Goal: Task Accomplishment & Management: Use online tool/utility

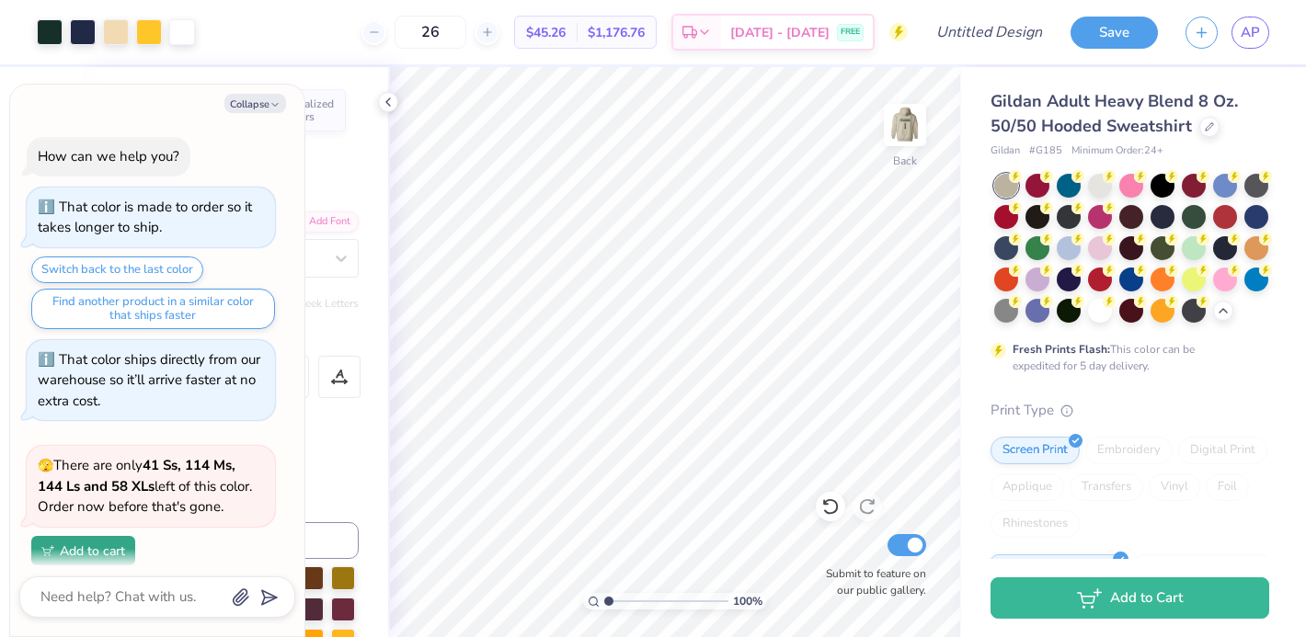
scroll to position [1010, 0]
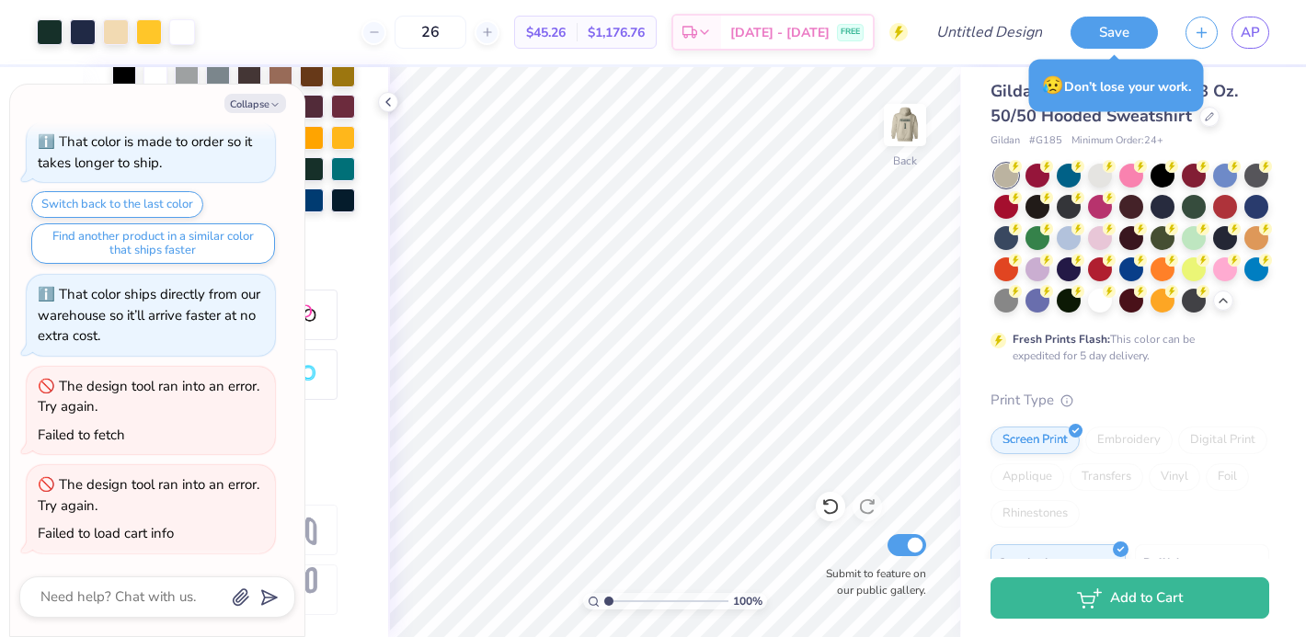
type textarea "x"
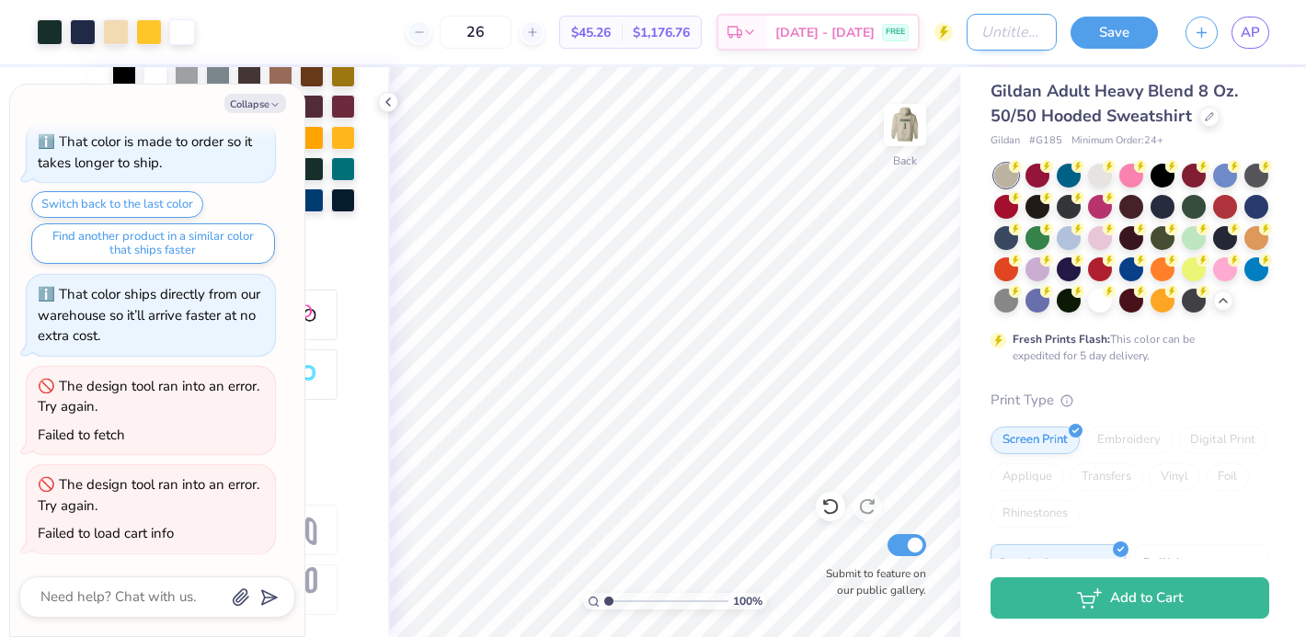
click at [981, 38] on input "Design Title" at bounding box center [1012, 32] width 90 height 37
type input "g"
type textarea "x"
type input "gv"
type textarea "x"
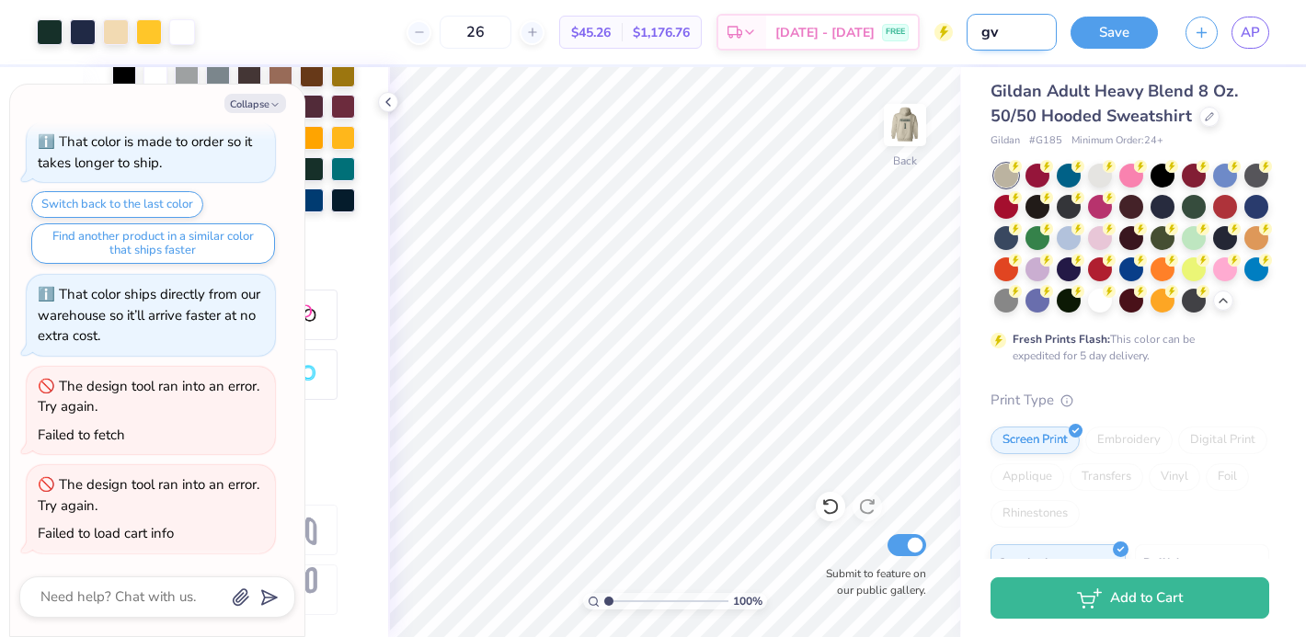
type input "gvs"
type textarea "x"
type input "gvs"
type textarea "x"
type input "gvs i"
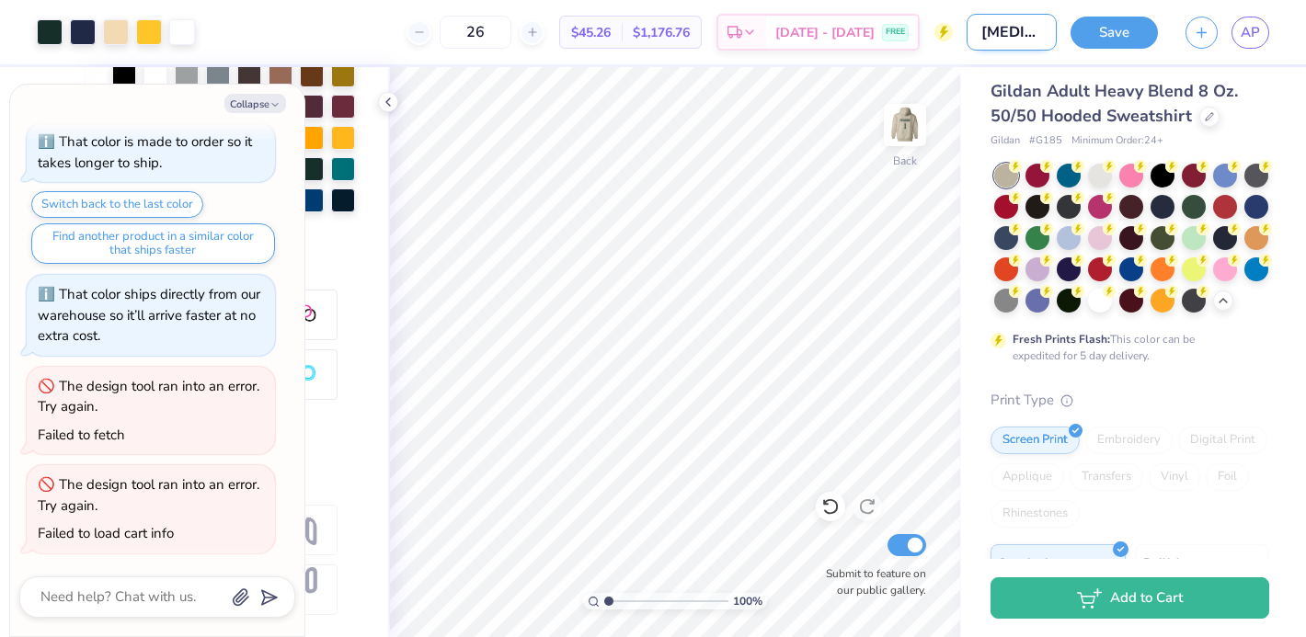
type textarea "x"
type input "gvs id"
type textarea "x"
type input "gvs ide"
type textarea "x"
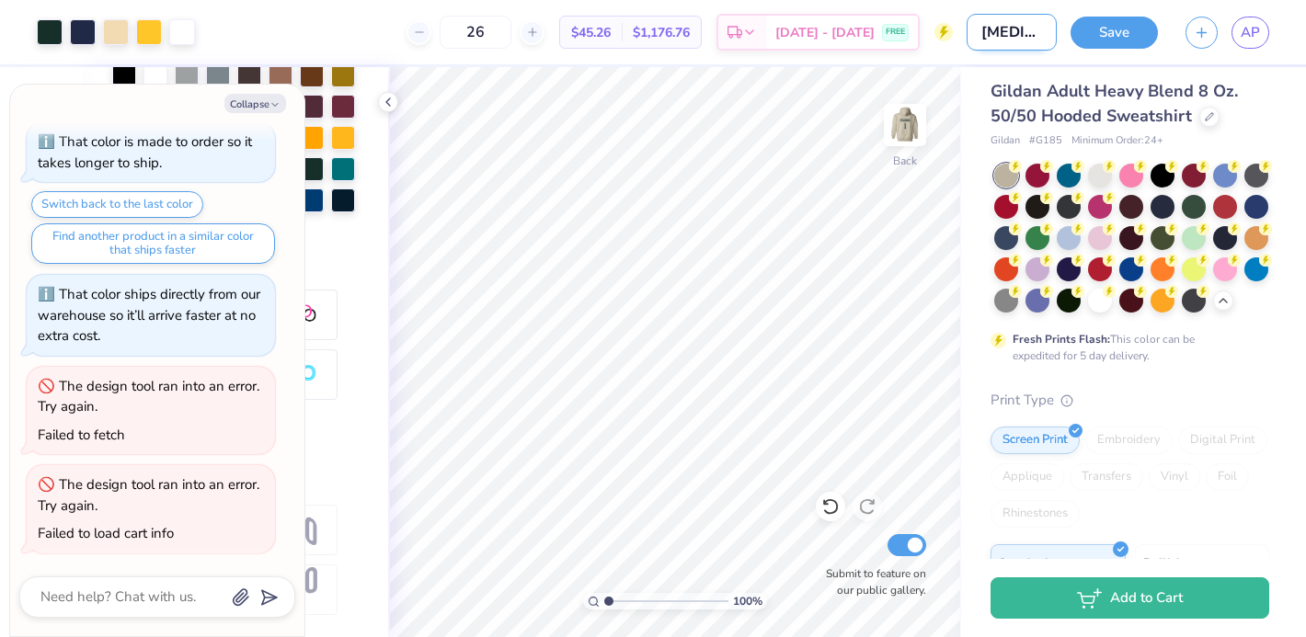
type input "gvs idea"
type textarea "x"
type input "gvs idea"
click at [1134, 35] on button "Save" at bounding box center [1114, 30] width 87 height 32
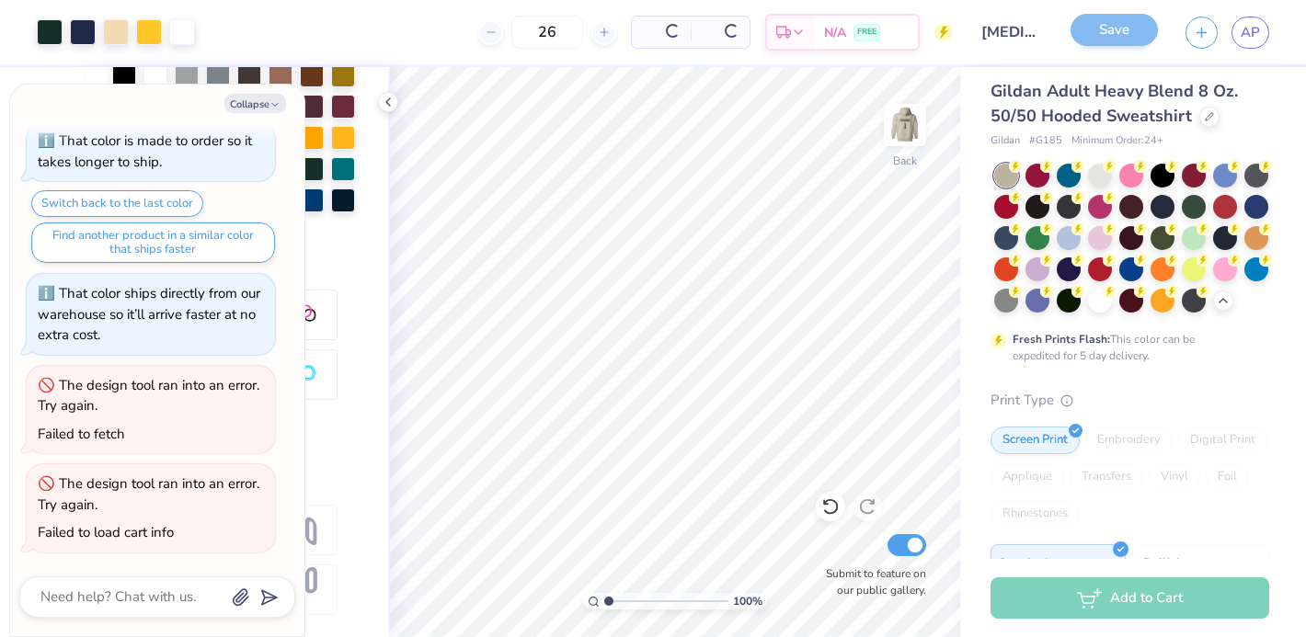
scroll to position [922, 0]
type textarea "x"
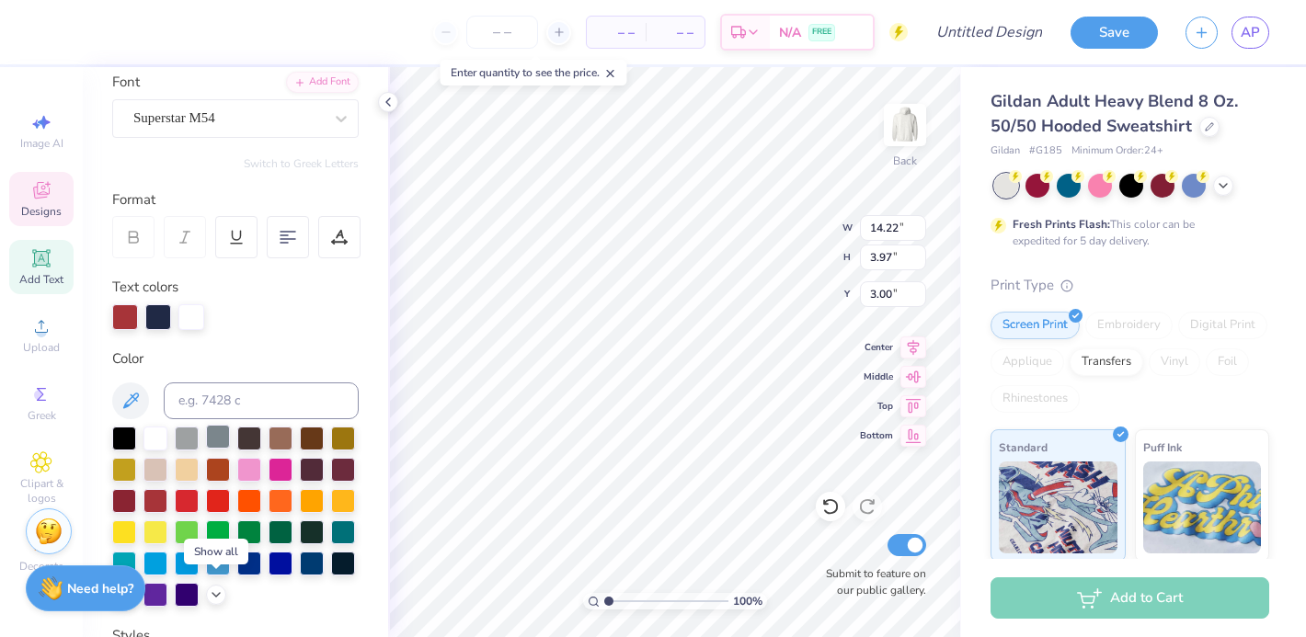
scroll to position [151, 0]
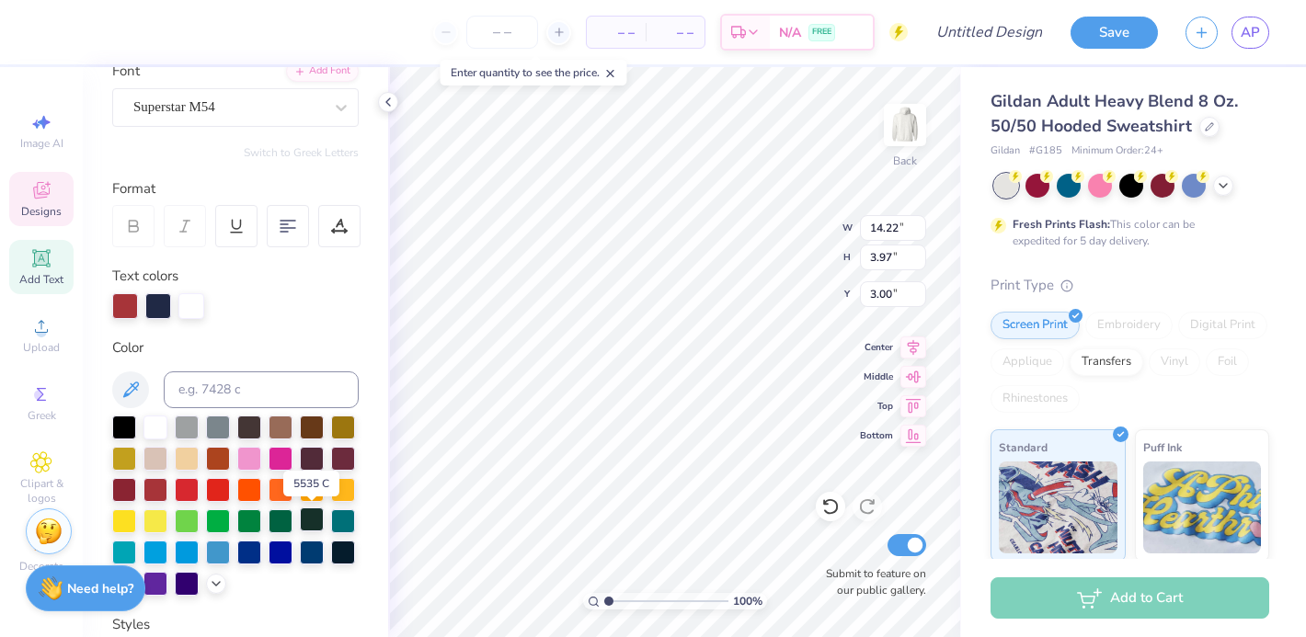
click at [312, 519] on div at bounding box center [312, 520] width 24 height 24
click at [281, 514] on div at bounding box center [281, 520] width 24 height 24
type input "3.59"
type input "0.52"
type input "3.12"
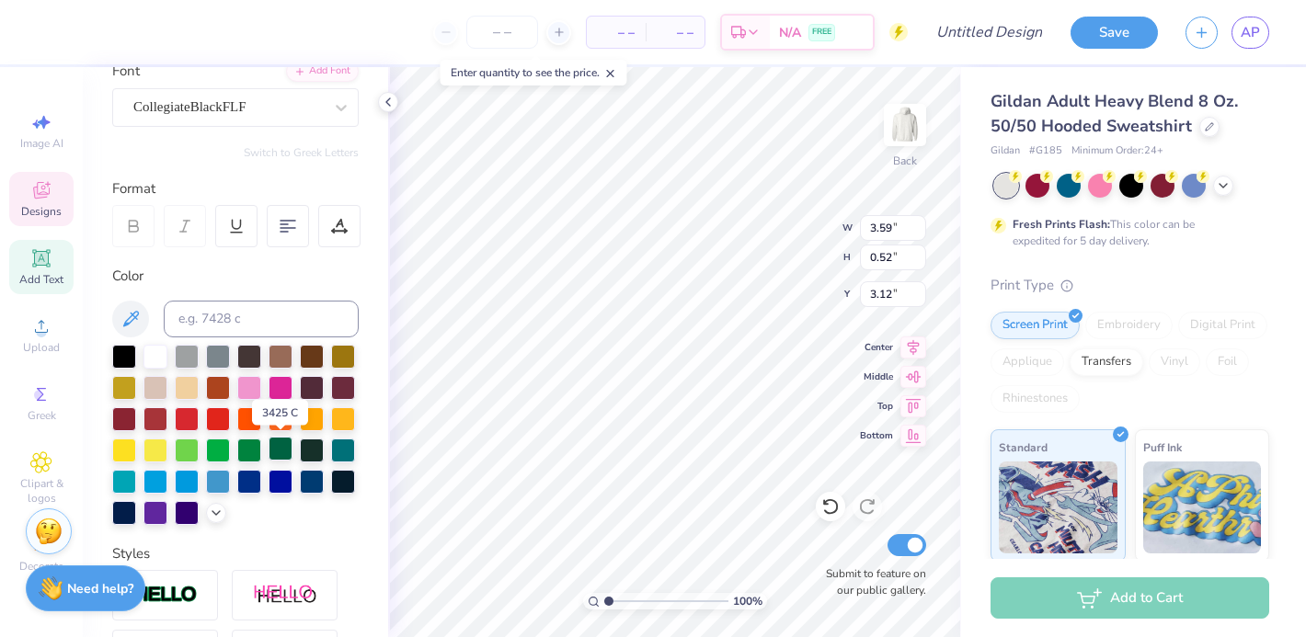
click at [280, 448] on div at bounding box center [281, 449] width 24 height 24
click at [311, 446] on div at bounding box center [312, 449] width 24 height 24
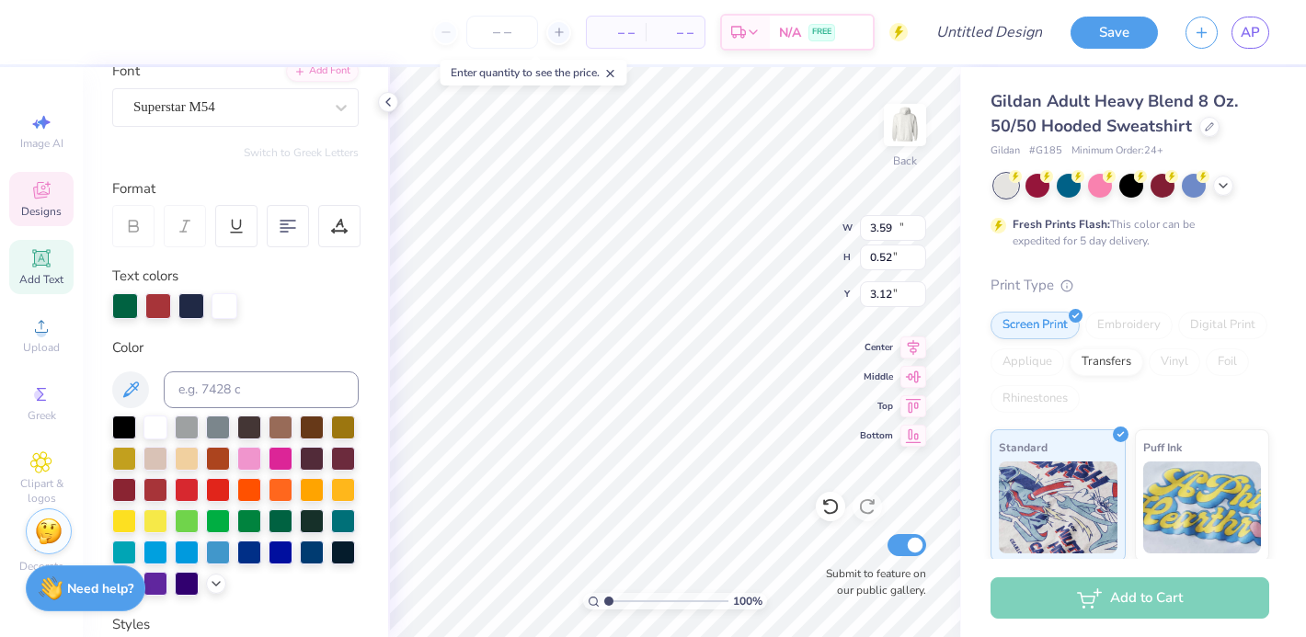
type input "14.22"
type input "3.97"
type input "3.00"
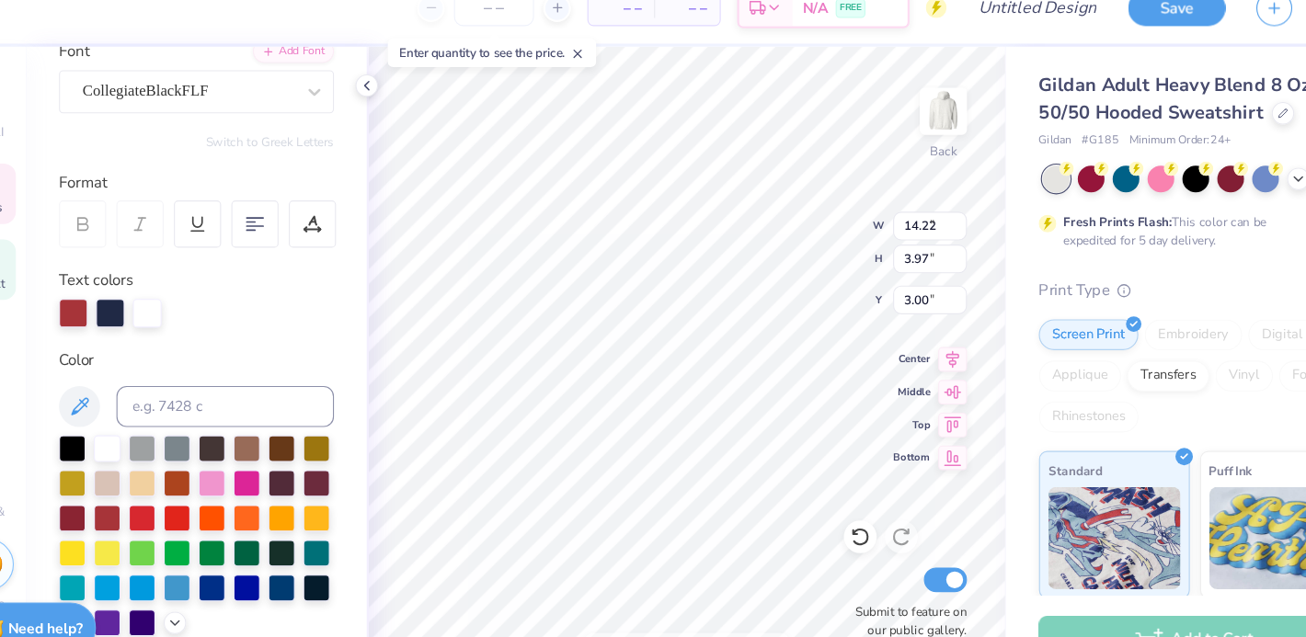
type input "3.40"
type input "2.26"
type input "5.83"
click at [280, 516] on div at bounding box center [281, 520] width 24 height 24
click at [305, 511] on div at bounding box center [312, 520] width 24 height 24
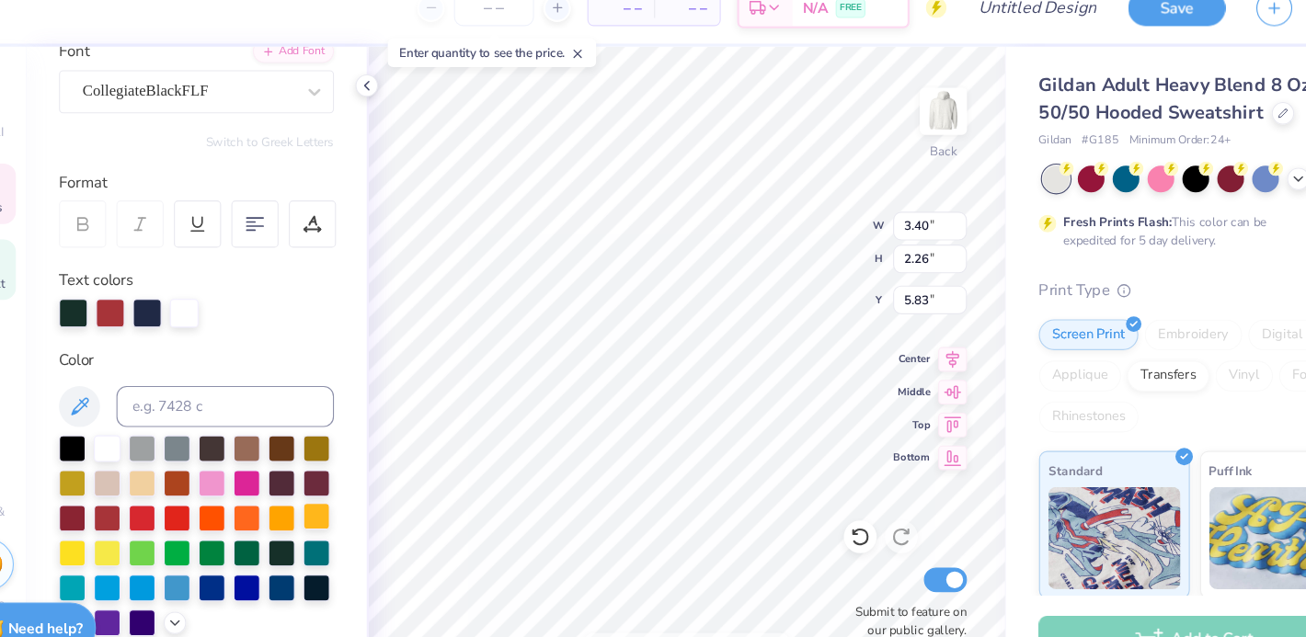
type textarea "26"
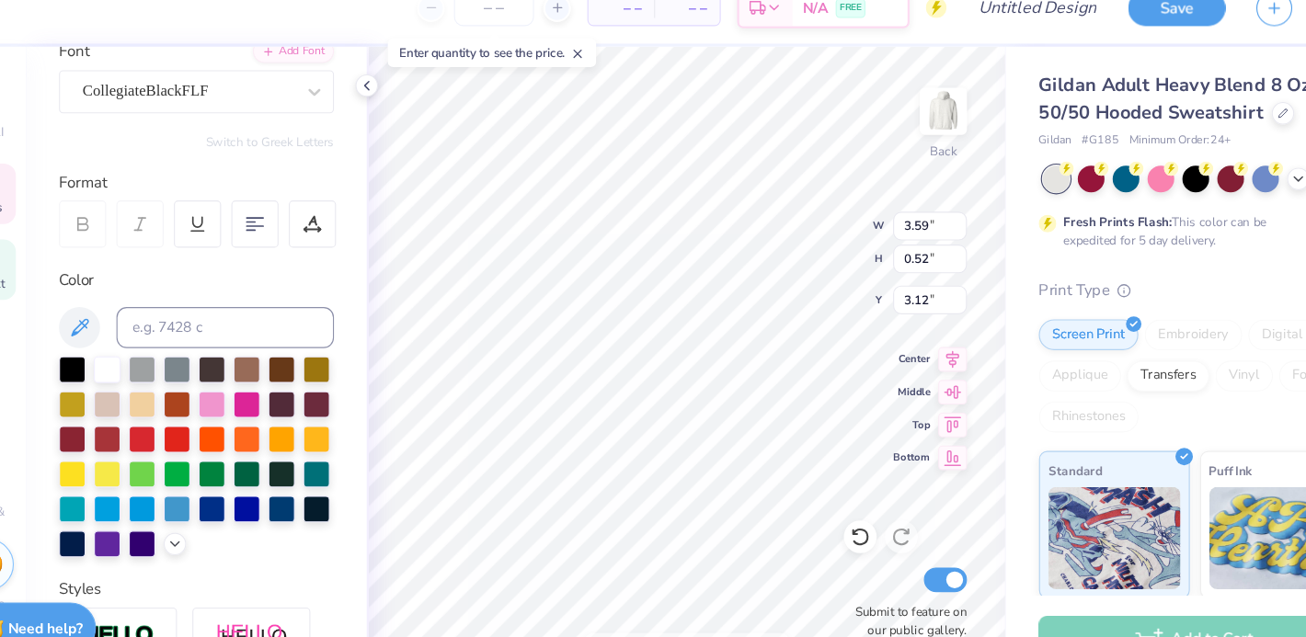
scroll to position [0, 0]
type textarea "B"
type textarea "BX SCI"
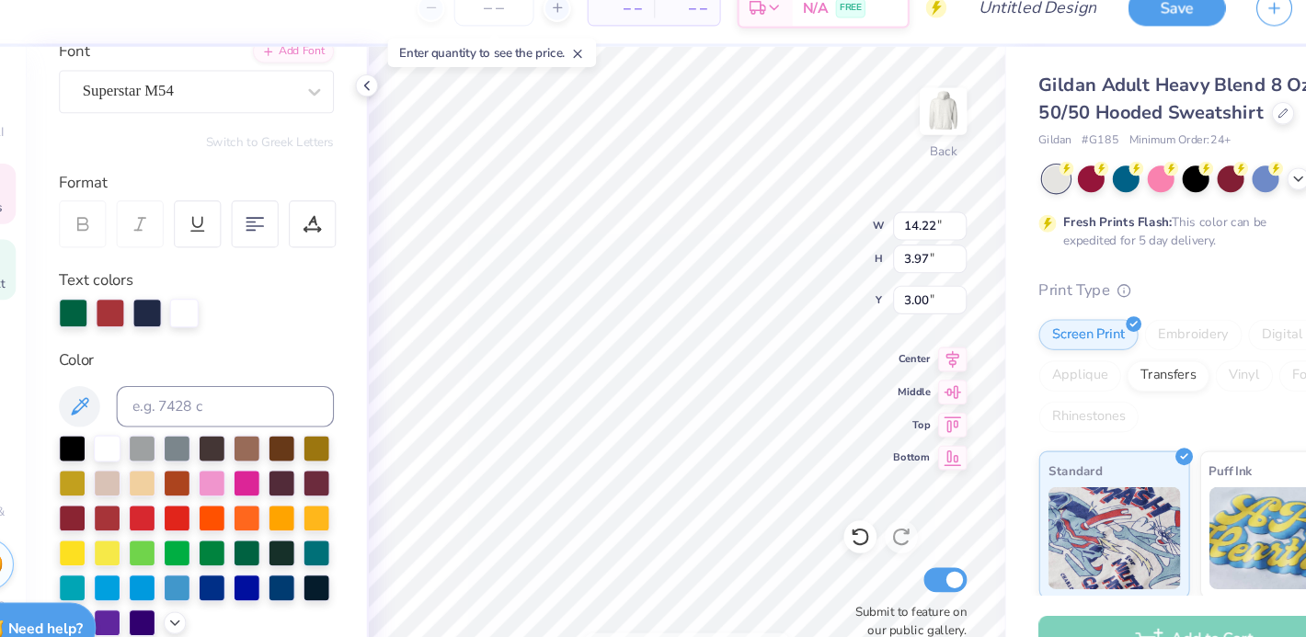
type input "14.22"
type input "3.97"
type input "3.00"
type textarea "C"
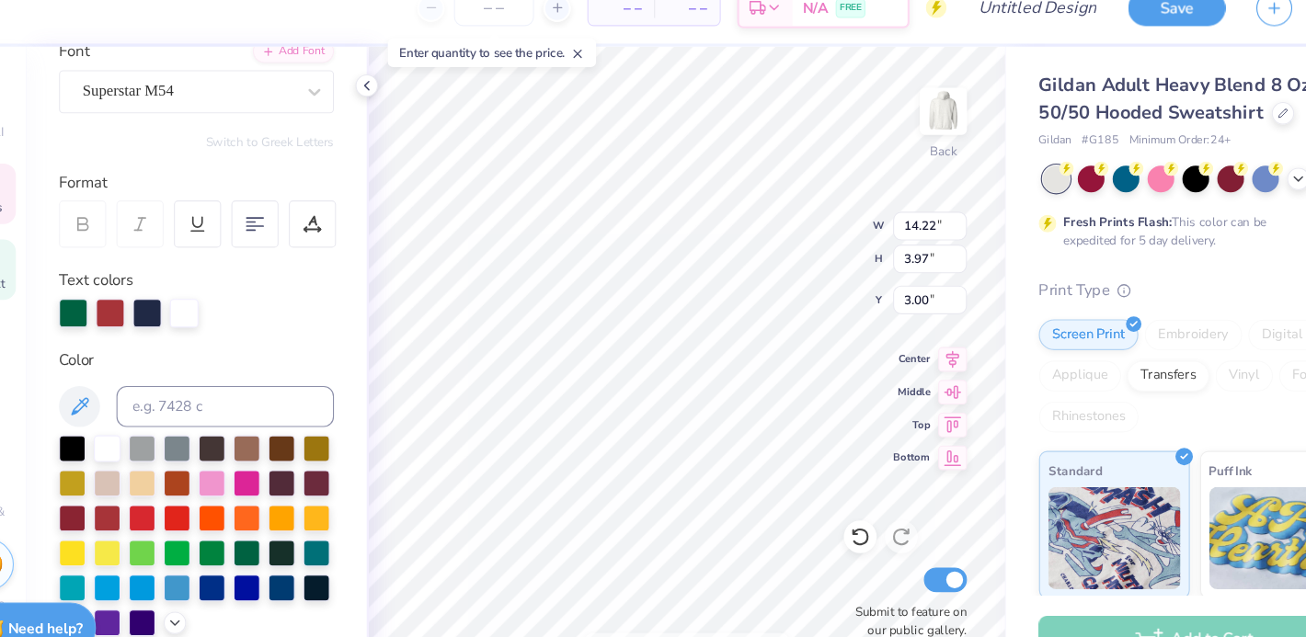
scroll to position [0, 2]
type textarea "SENIORS"
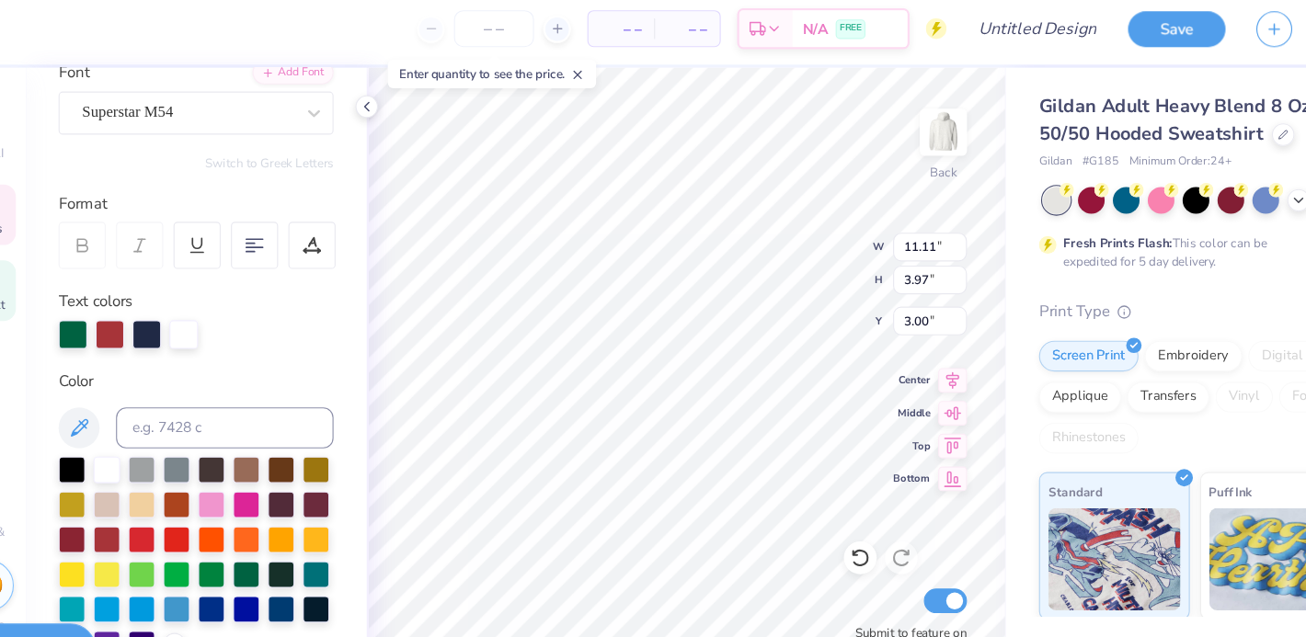
type input "11.05"
type input "3.95"
type input "3.02"
type input "12.75"
type input "4.55"
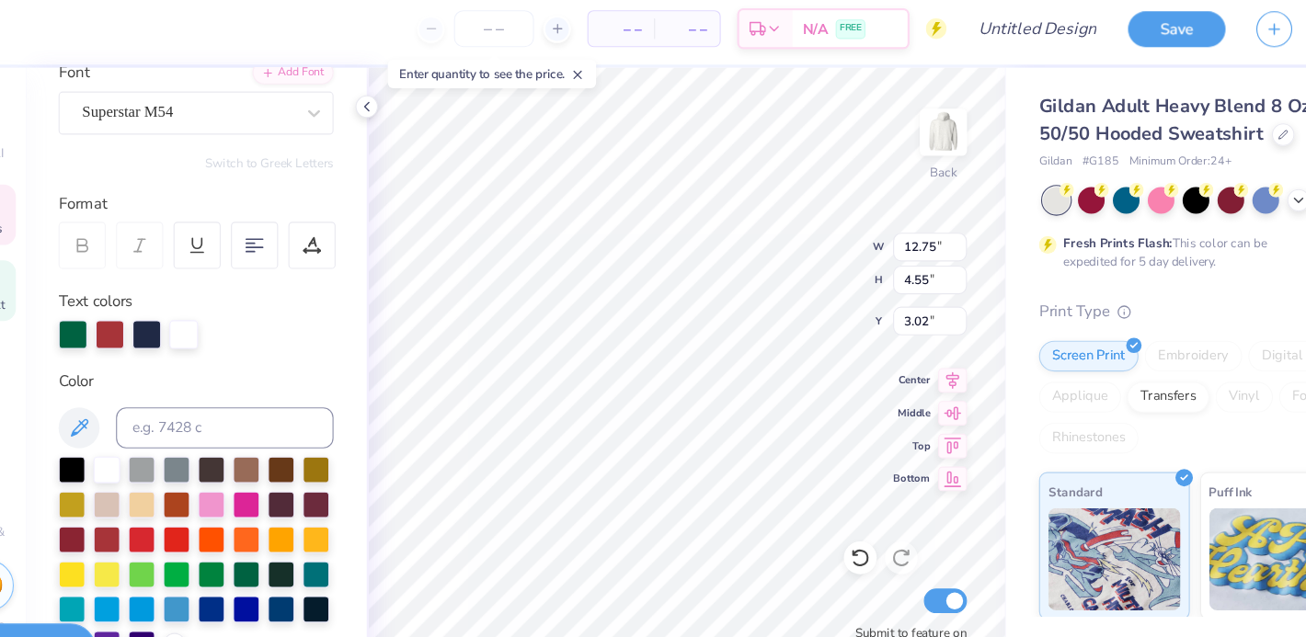
type input "3.00"
type input "3.40"
type input "2.26"
type input "6.42"
type input "2.96"
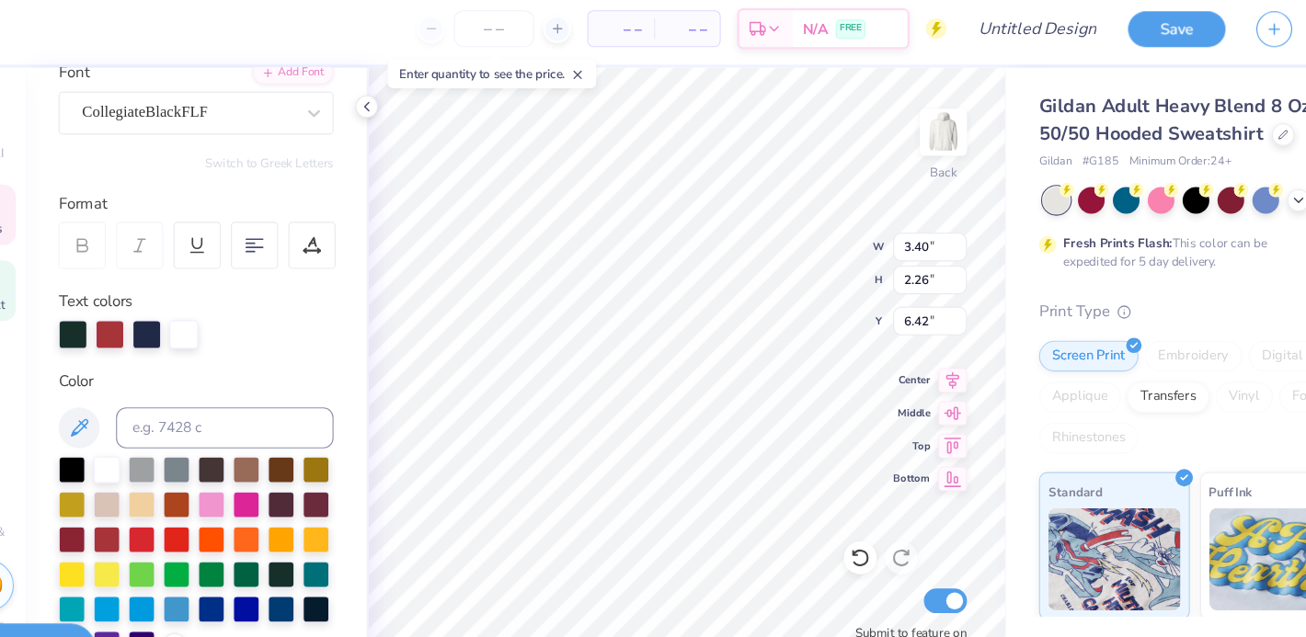
type input "0.52"
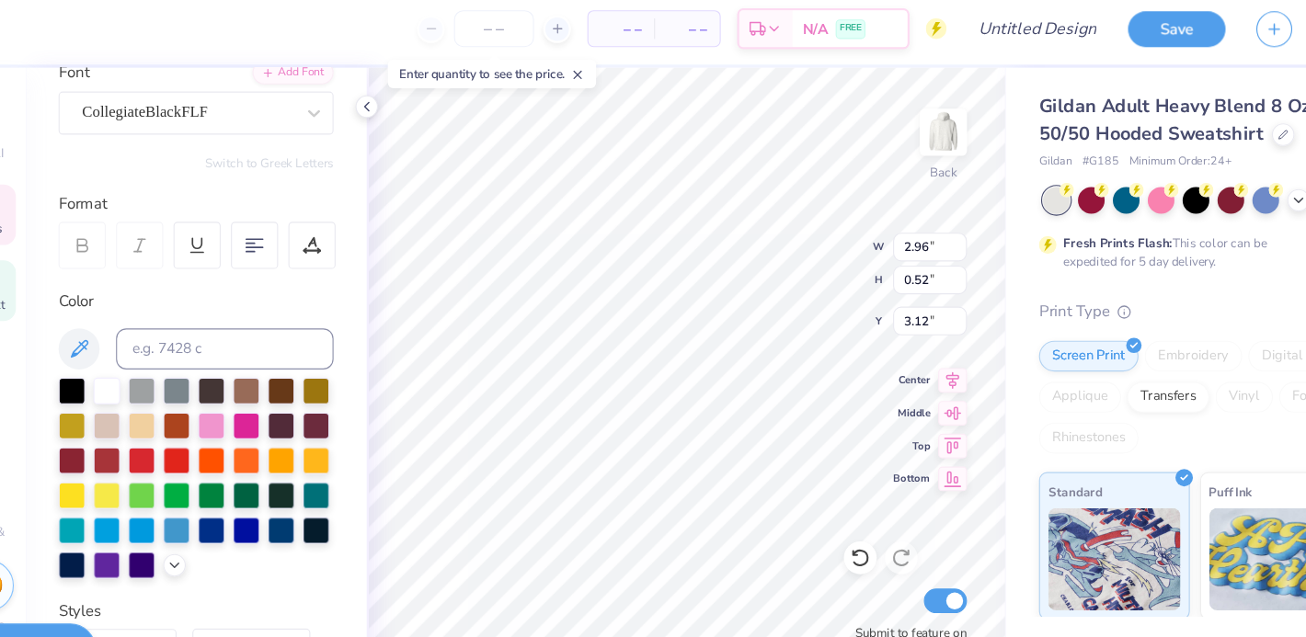
type input "3.00"
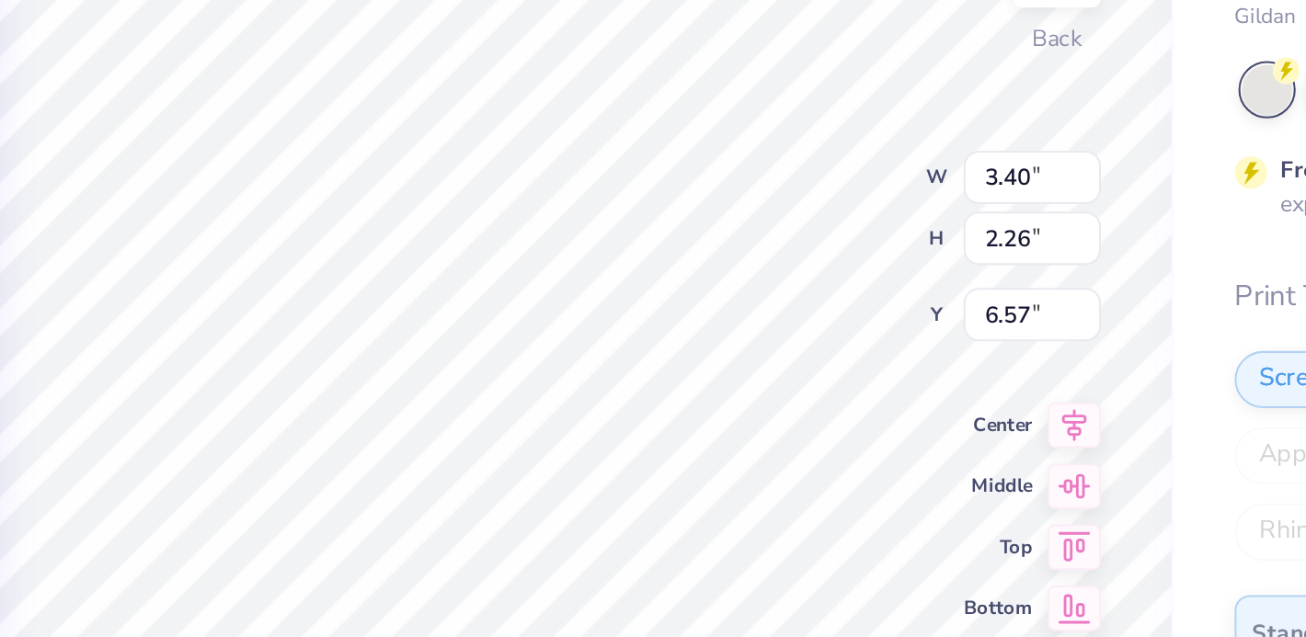
type input "6.57"
type input "12.75"
type input "4.55"
type input "3.00"
type input "3.40"
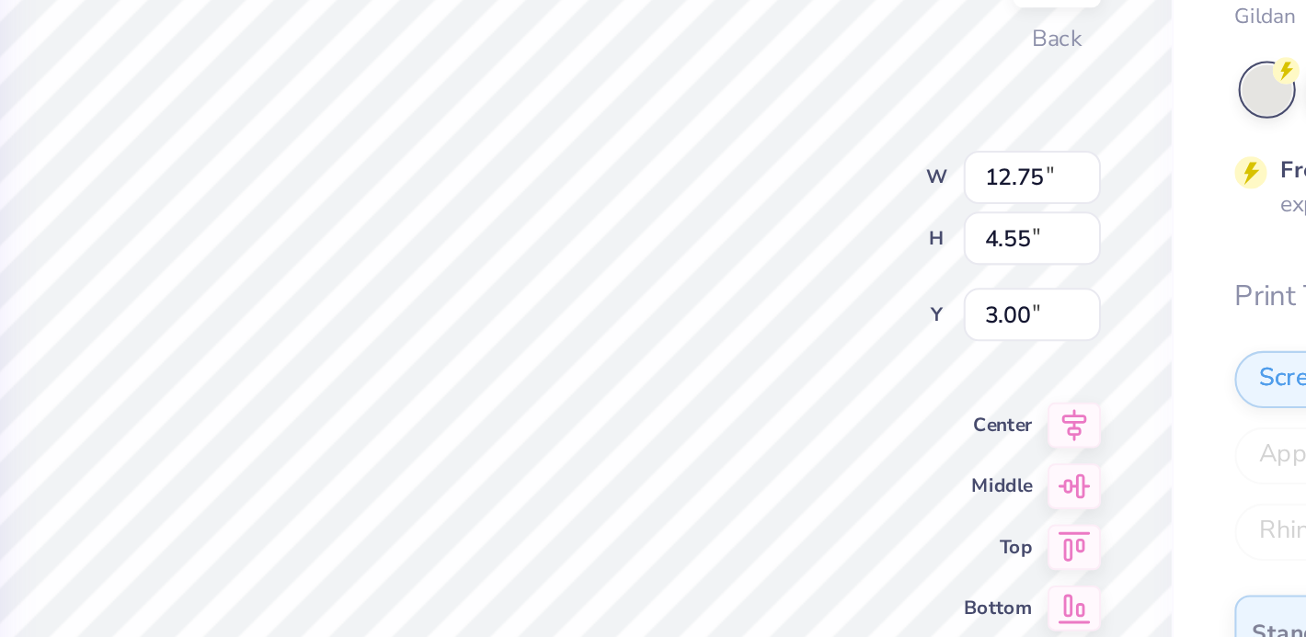
type input "2.26"
type input "8.81"
type input "12.75"
type input "4.55"
type input "3.00"
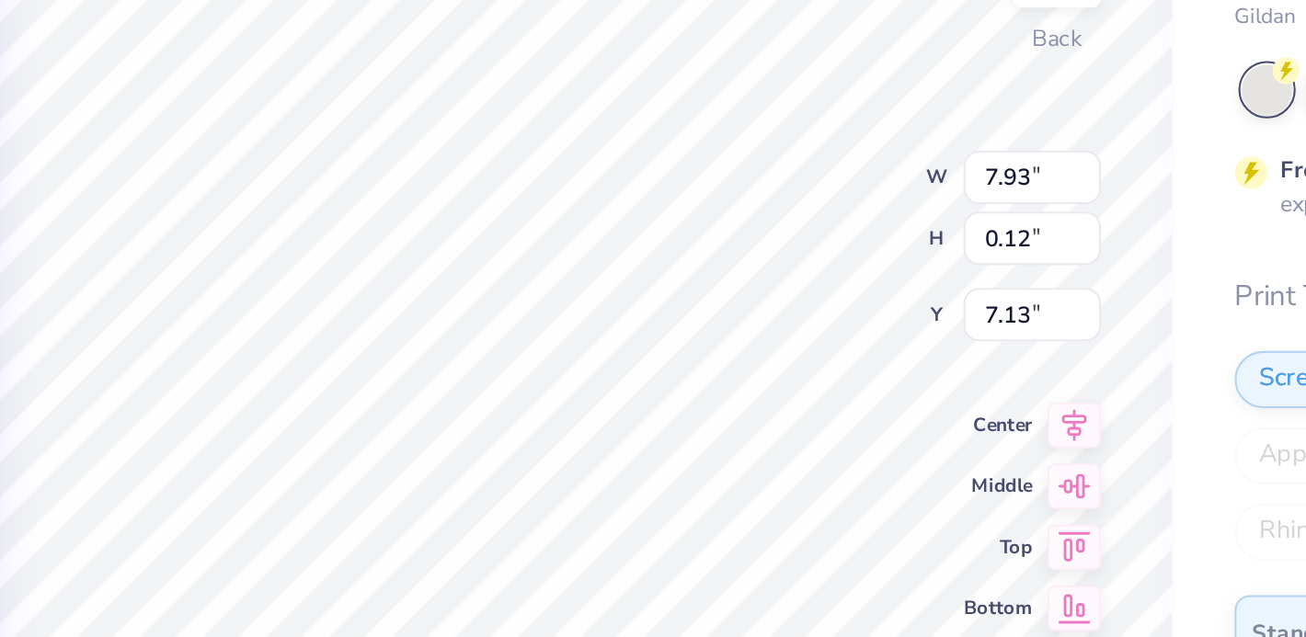
type input "7.13"
type input "7.93"
type input "6.70"
type input "12.75"
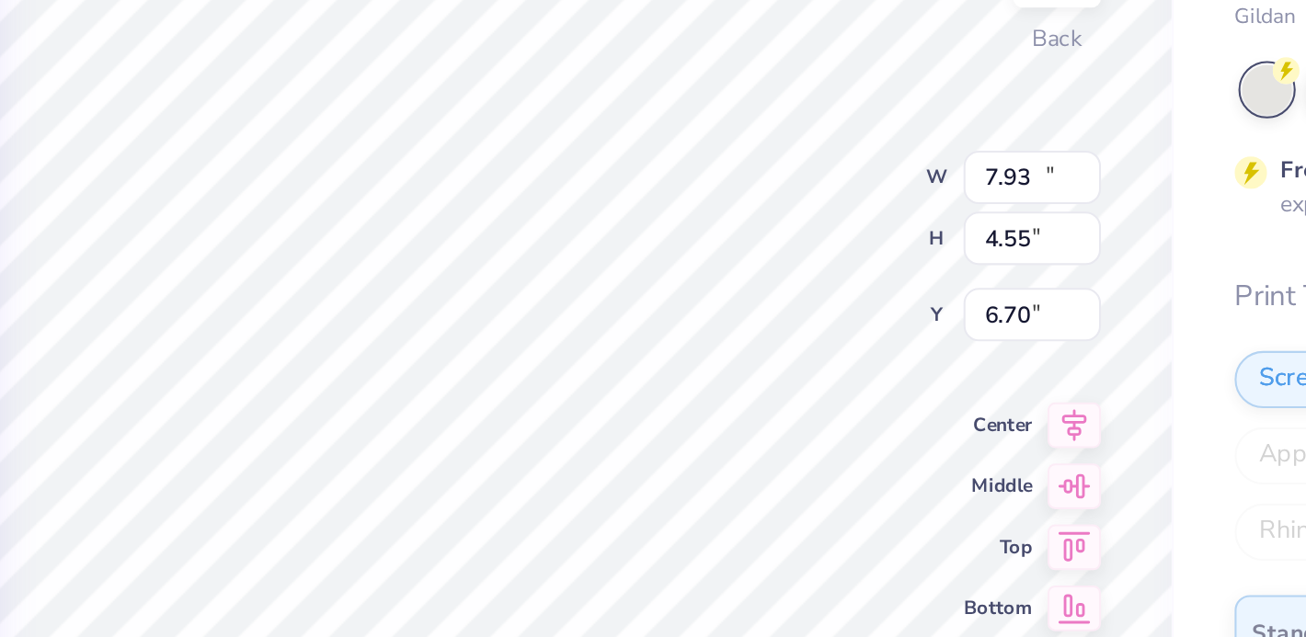
type input "4.55"
type input "3.00"
type input "12.75"
type input "4.55"
type input "3.40"
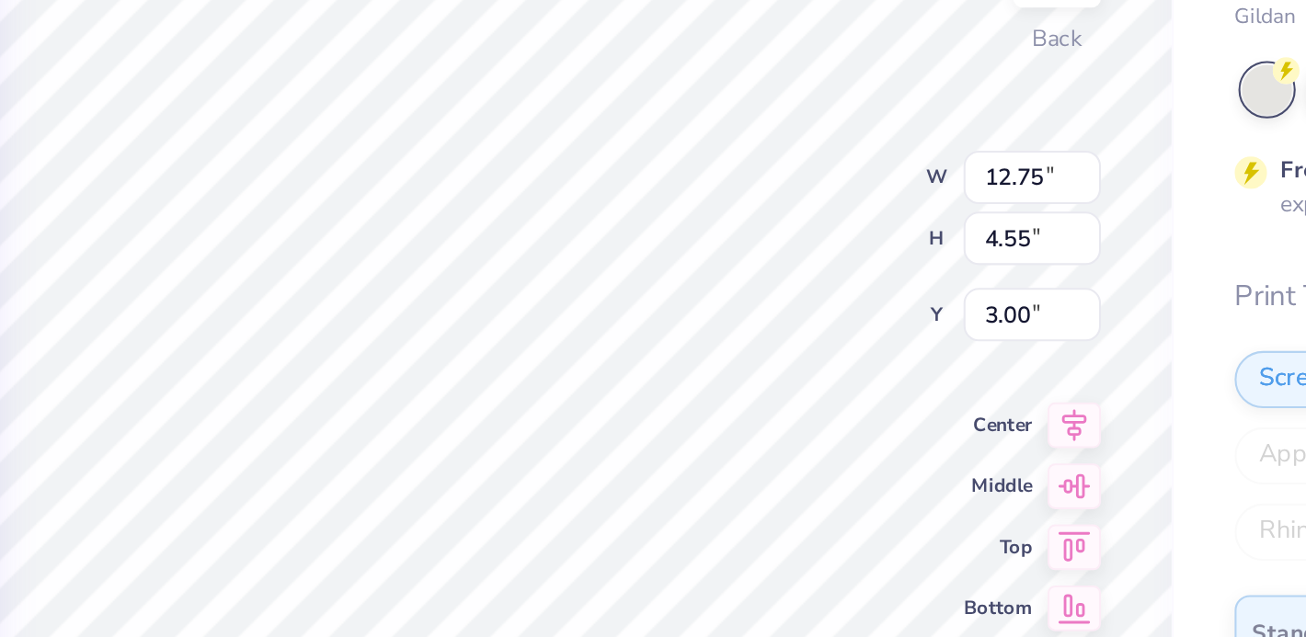
type input "2.26"
type input "8.81"
type input "0.58"
type input "0.55"
type input "3.00"
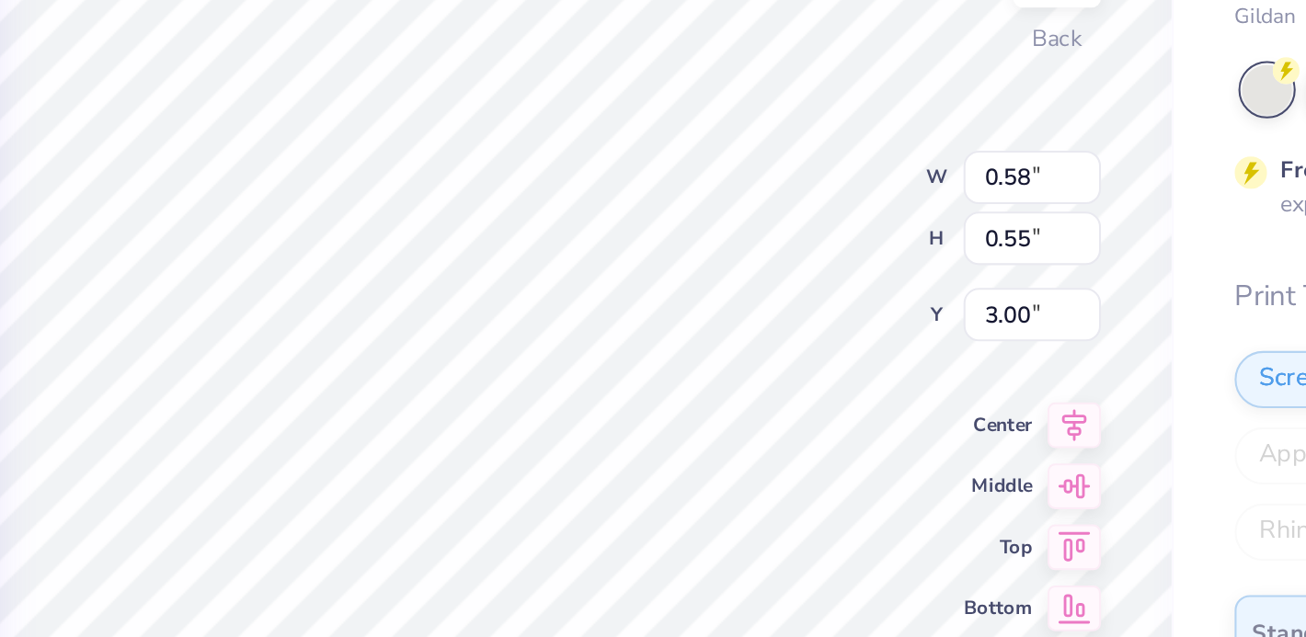
type input "12.75"
type input "4.55"
type input "6.76"
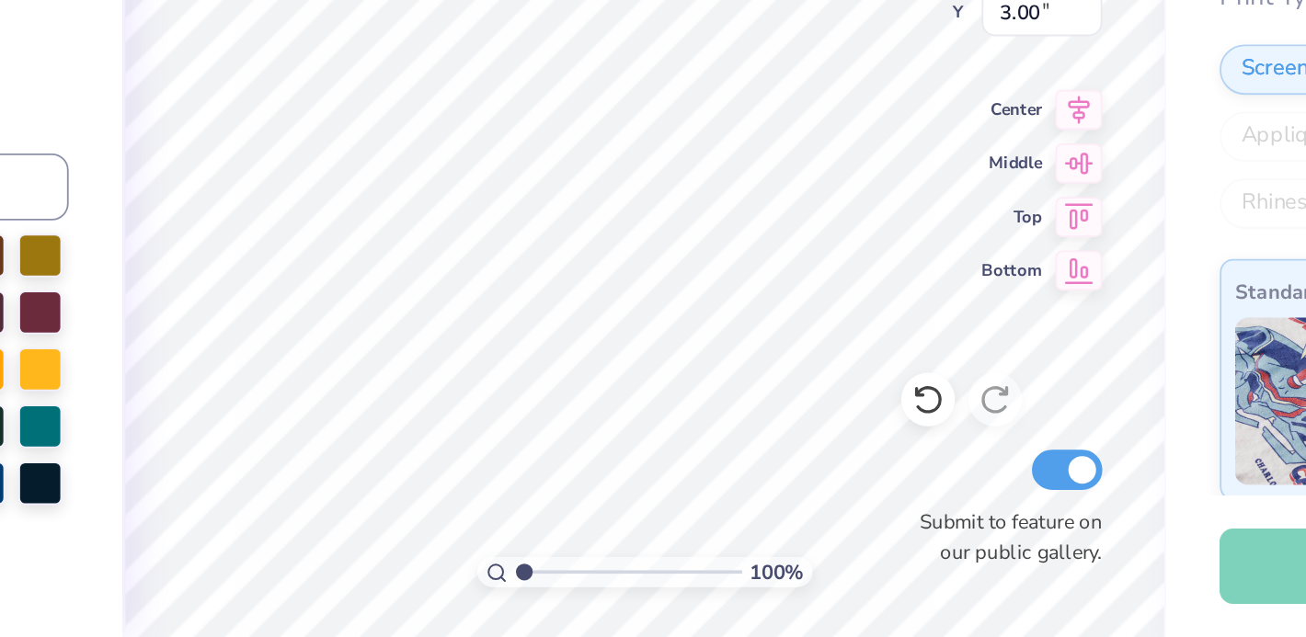
scroll to position [0, 0]
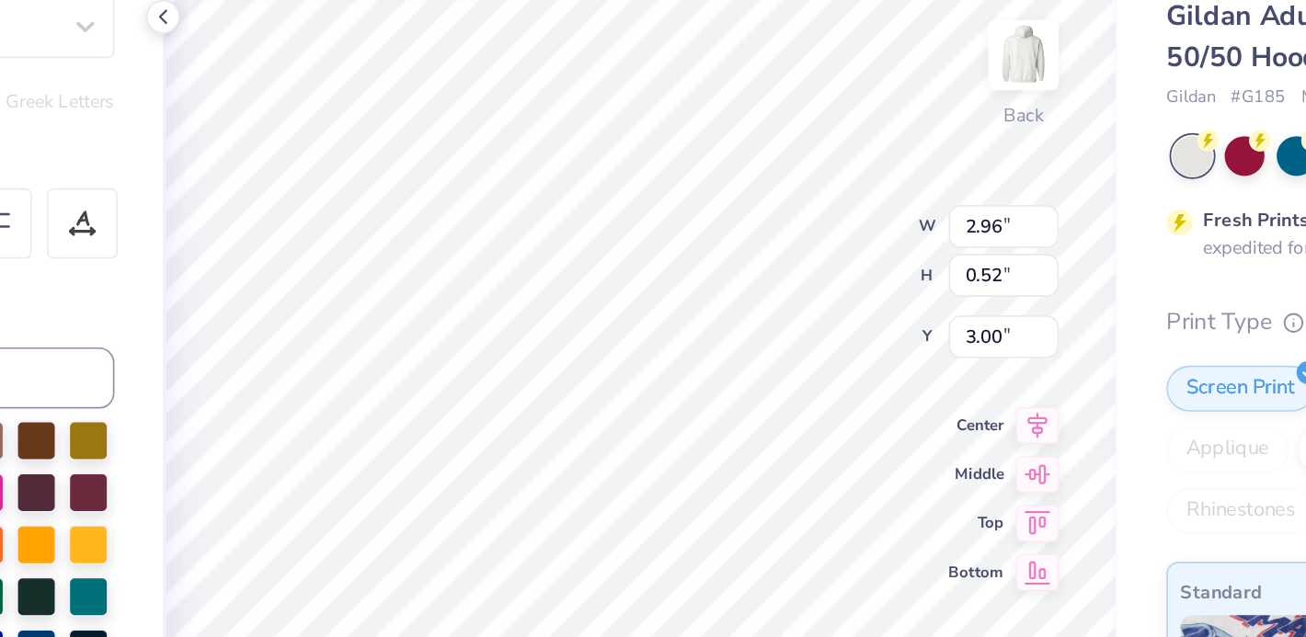
type input "12.75"
type input "4.55"
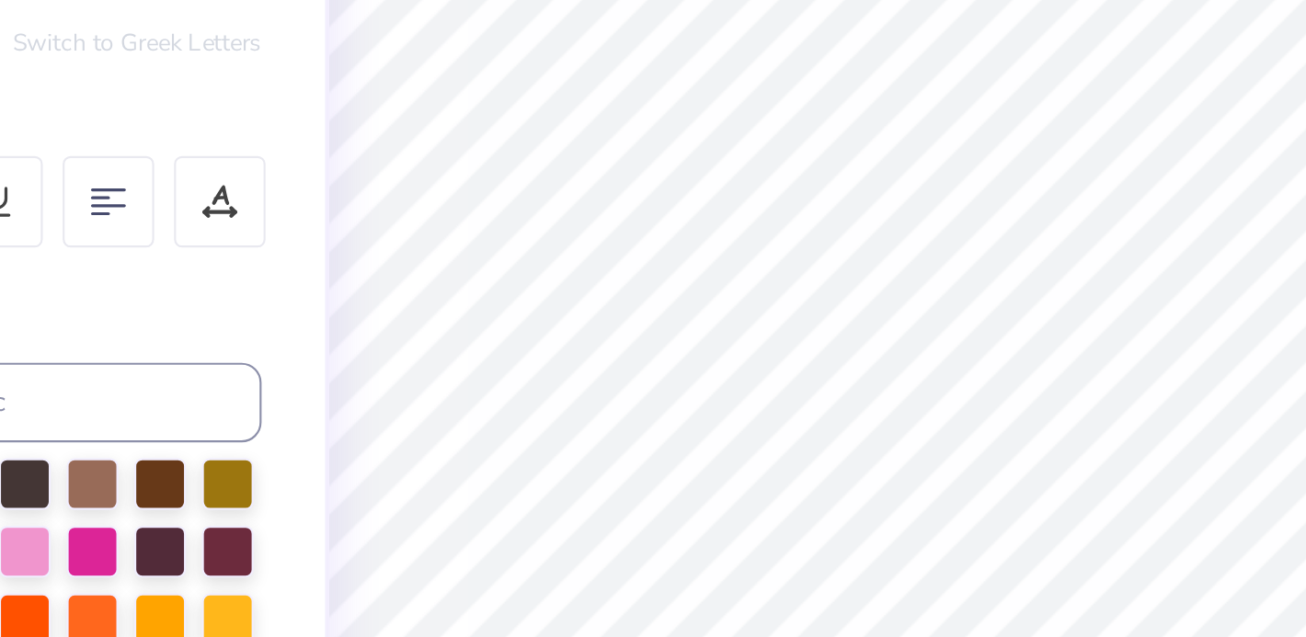
type input "12.75"
type input "4.55"
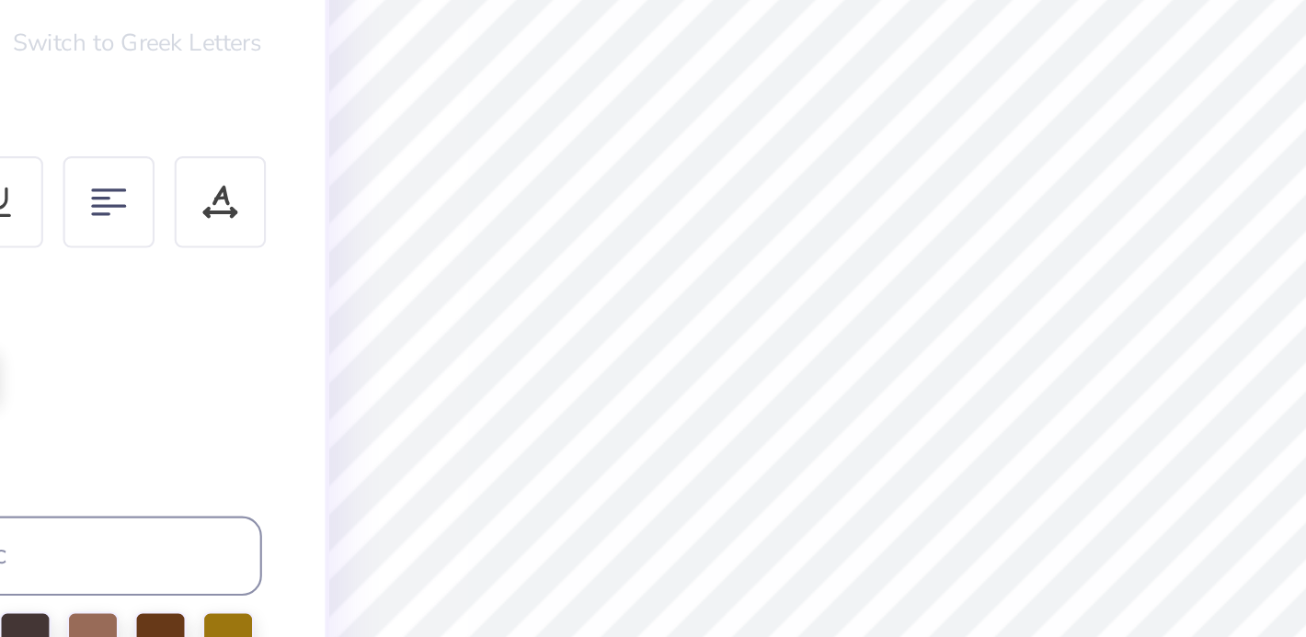
type input "2.96"
type input "0.52"
type input "12.75"
type input "4.55"
type input "2.96"
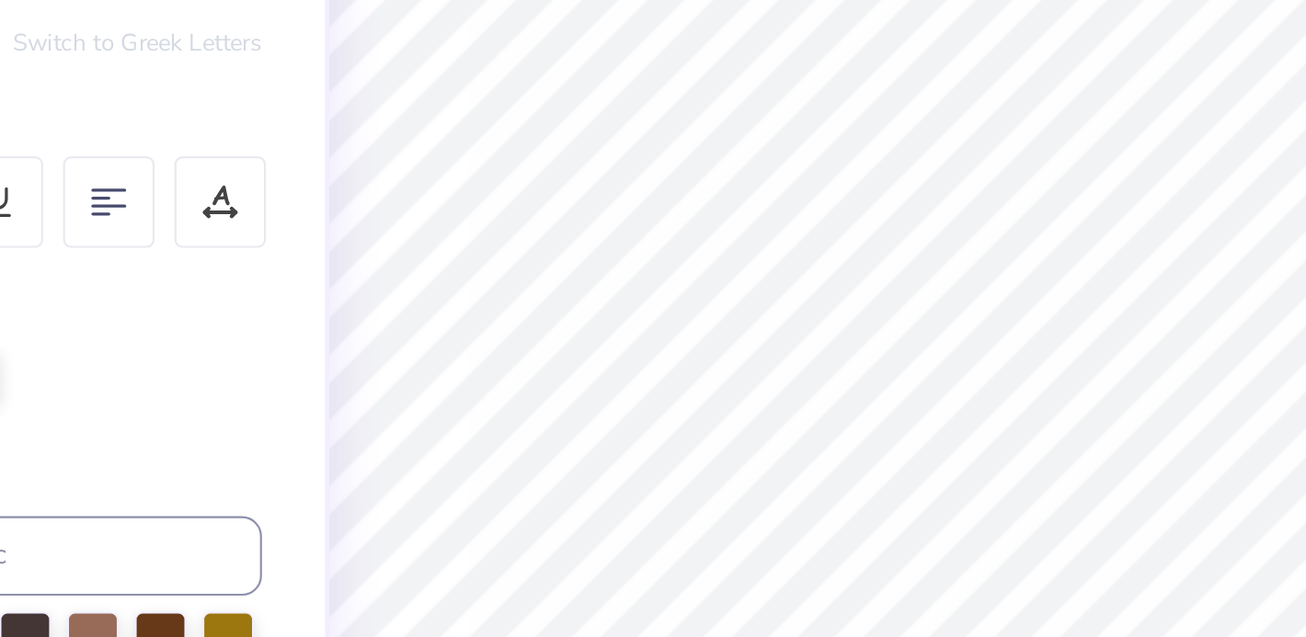
type input "0.52"
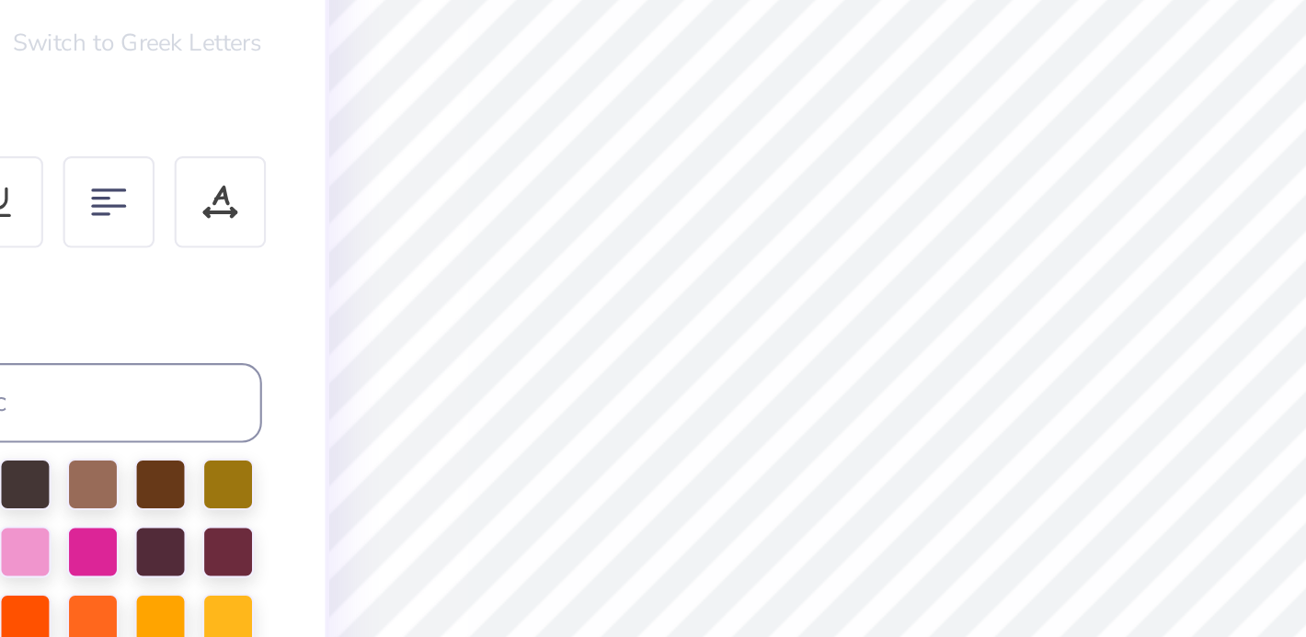
type input "2.74"
type input "12.75"
type input "4.55"
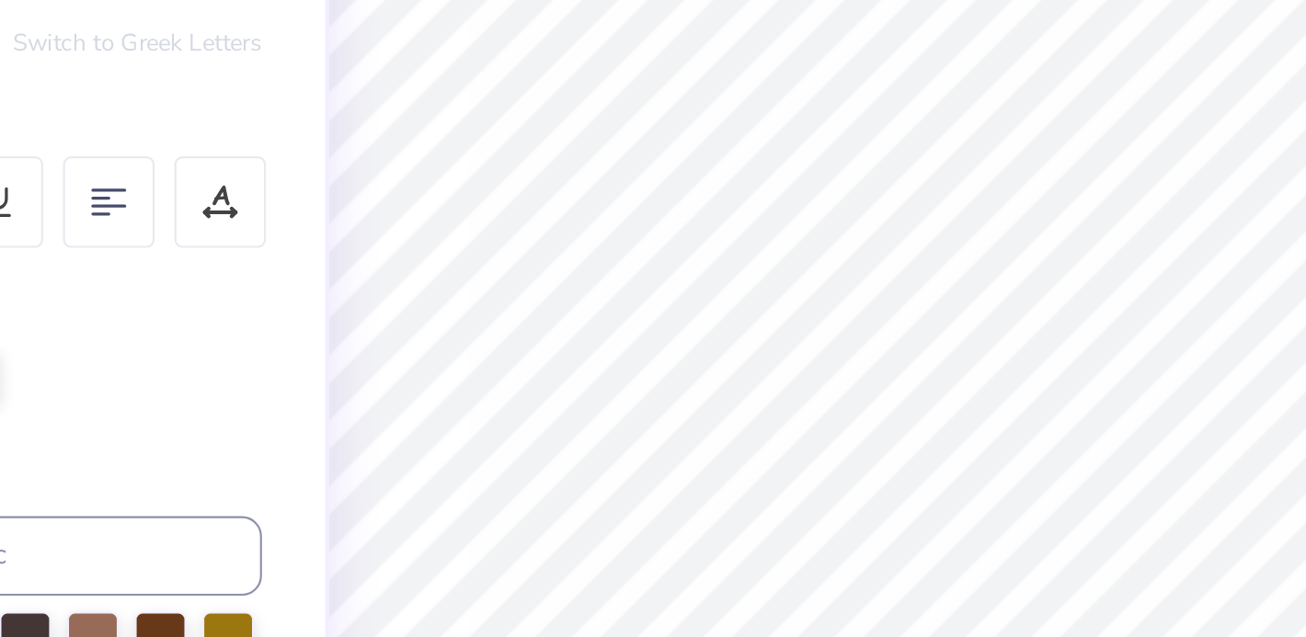
type input "4.42"
type input "0.58"
type input "0.55"
type input "3.00"
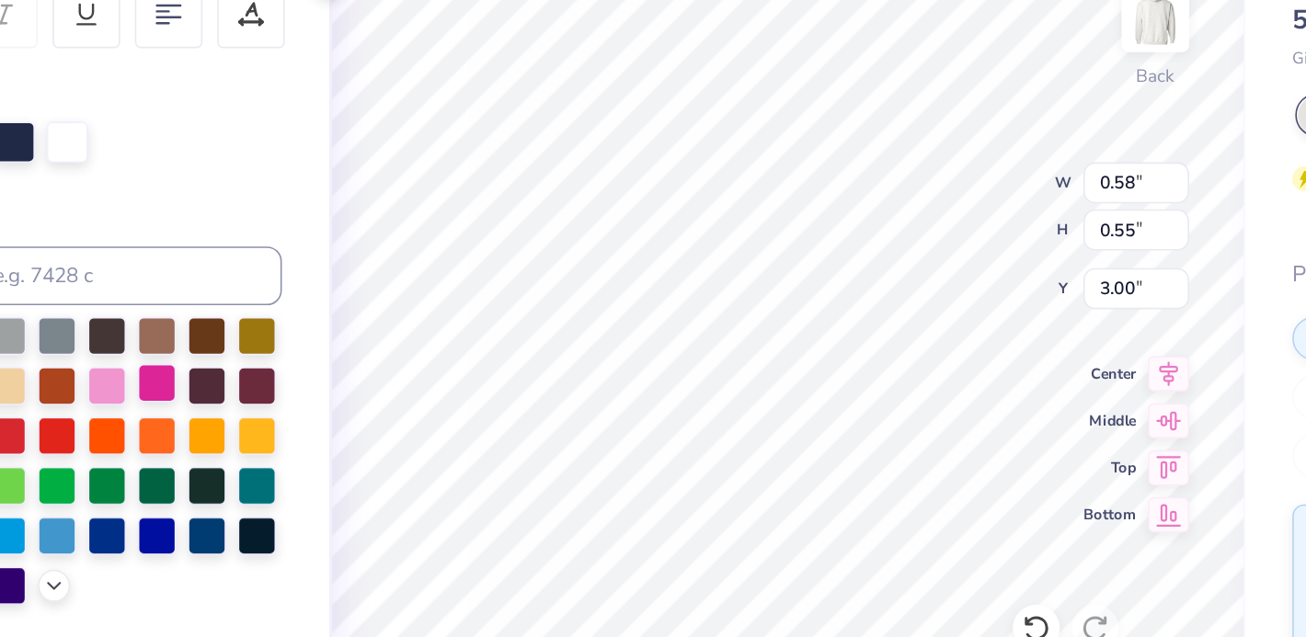
scroll to position [255, 0]
click at [281, 409] on div at bounding box center [281, 416] width 24 height 24
click at [308, 413] on div at bounding box center [312, 416] width 24 height 24
click at [278, 412] on div at bounding box center [281, 416] width 24 height 24
click at [277, 417] on div at bounding box center [281, 416] width 24 height 24
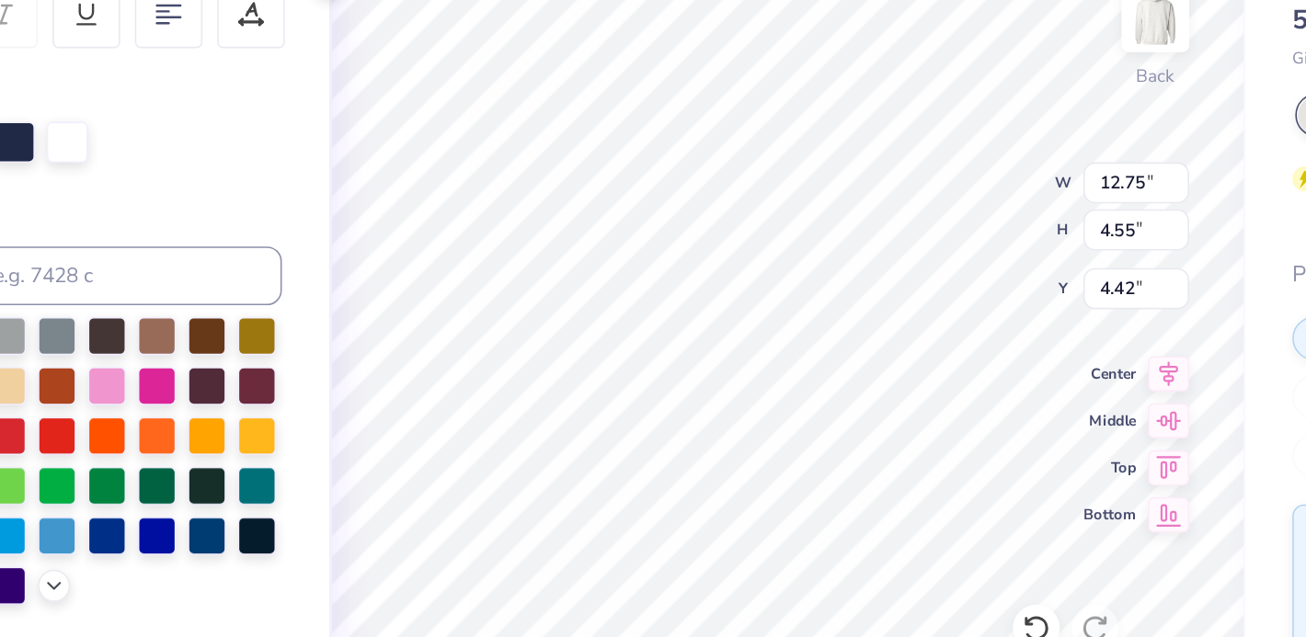
type input "3.00"
type input "6.42"
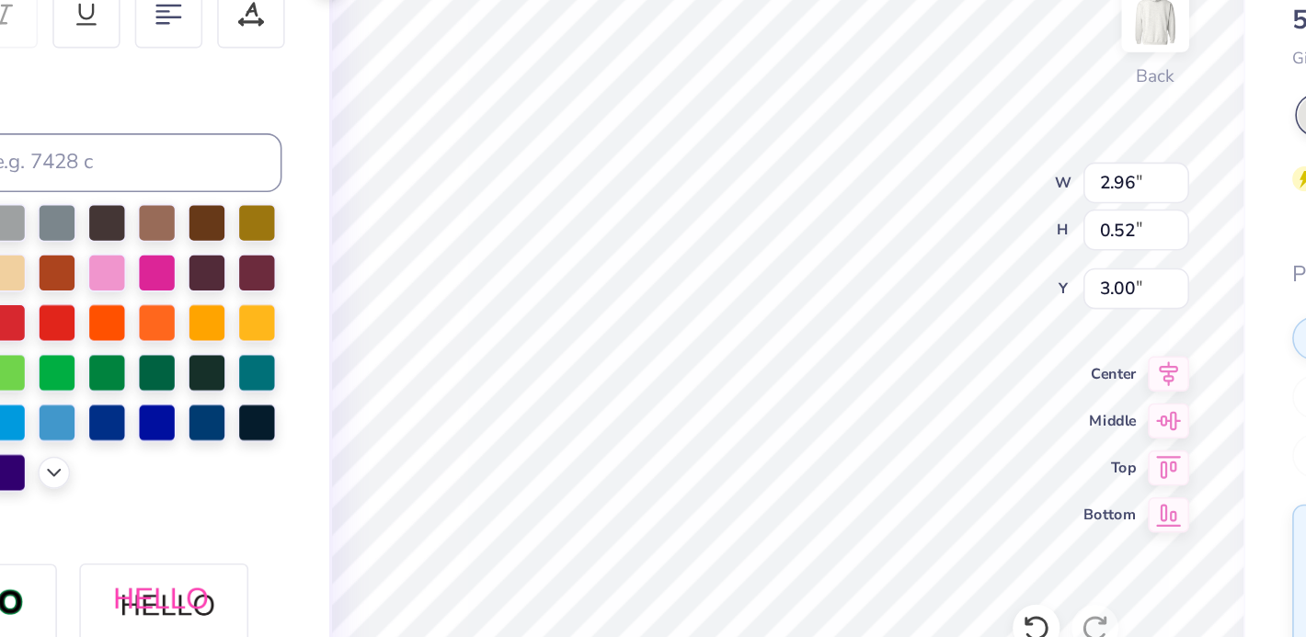
type input "3.00"
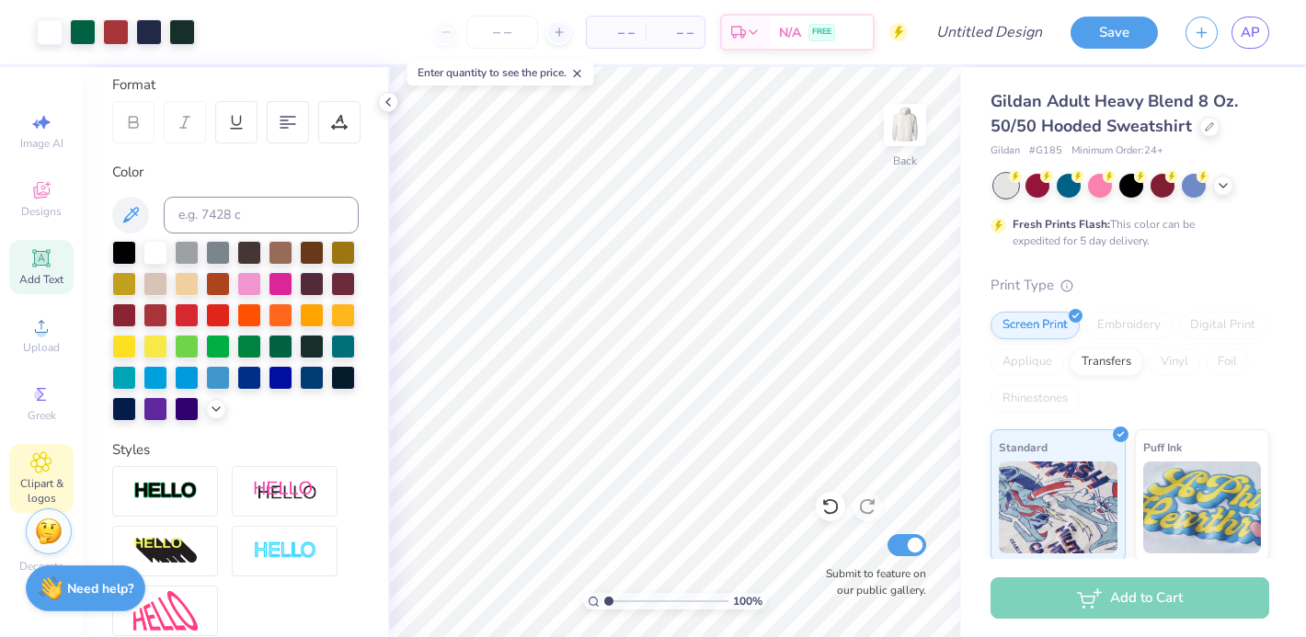
click at [39, 478] on span "Clipart & logos" at bounding box center [41, 490] width 64 height 29
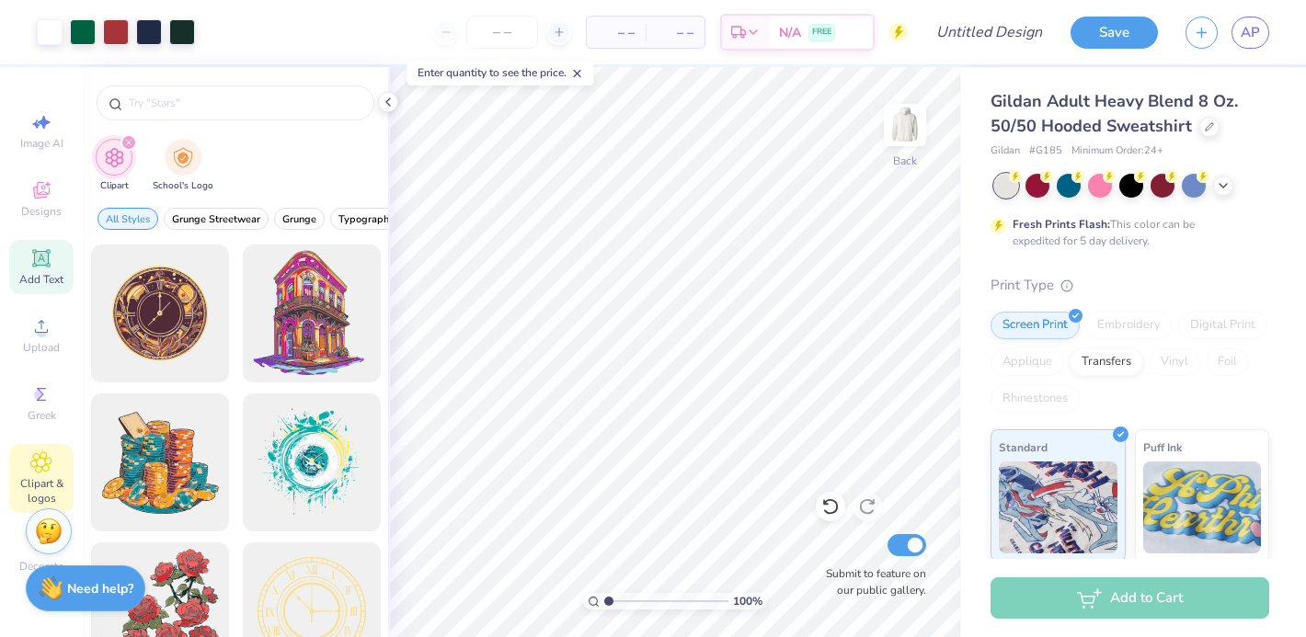
click at [52, 245] on div "Add Text" at bounding box center [41, 267] width 64 height 54
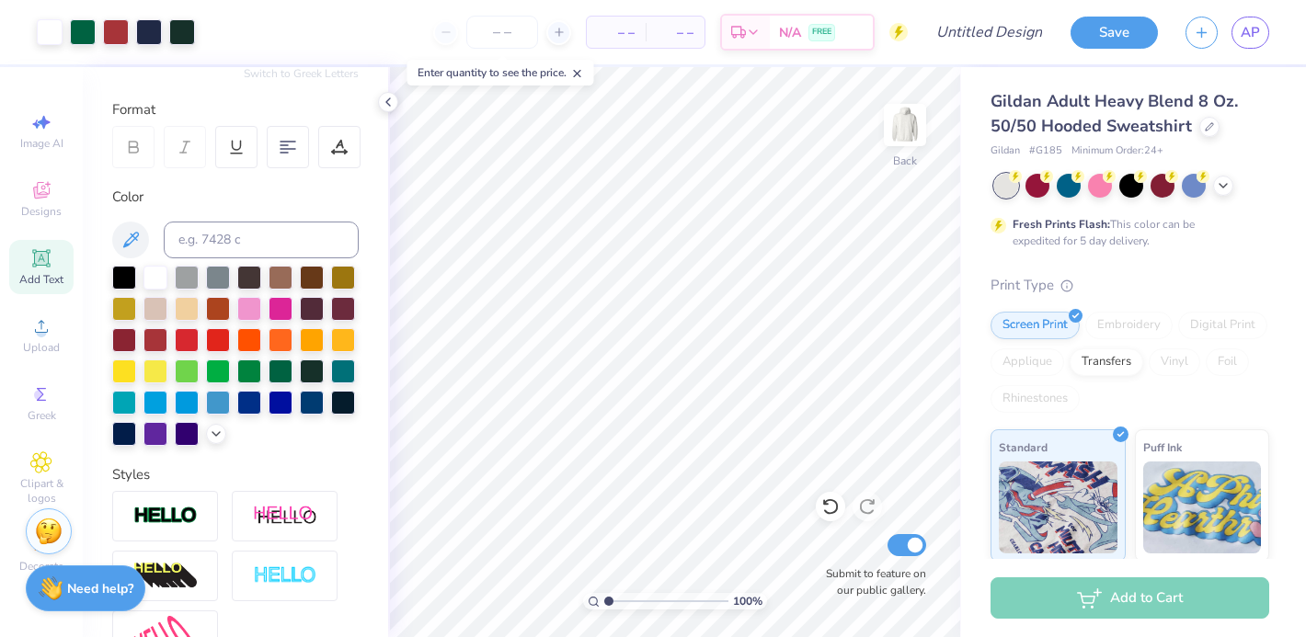
scroll to position [431, 0]
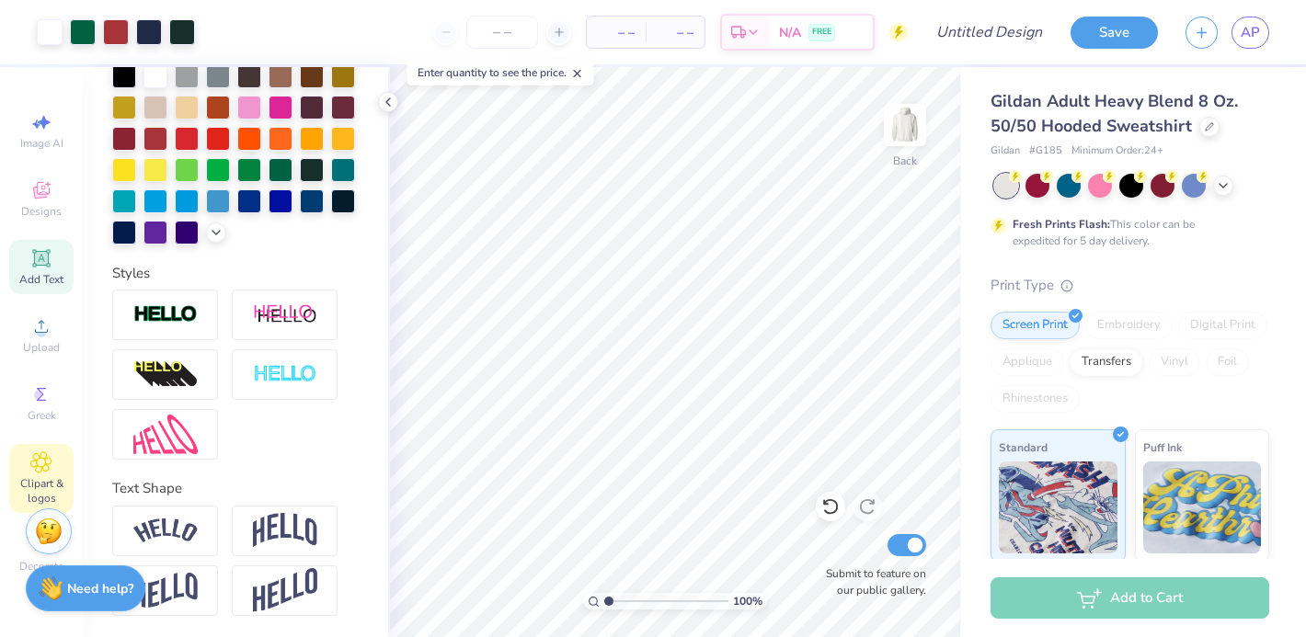
click at [34, 459] on icon at bounding box center [41, 463] width 20 height 20
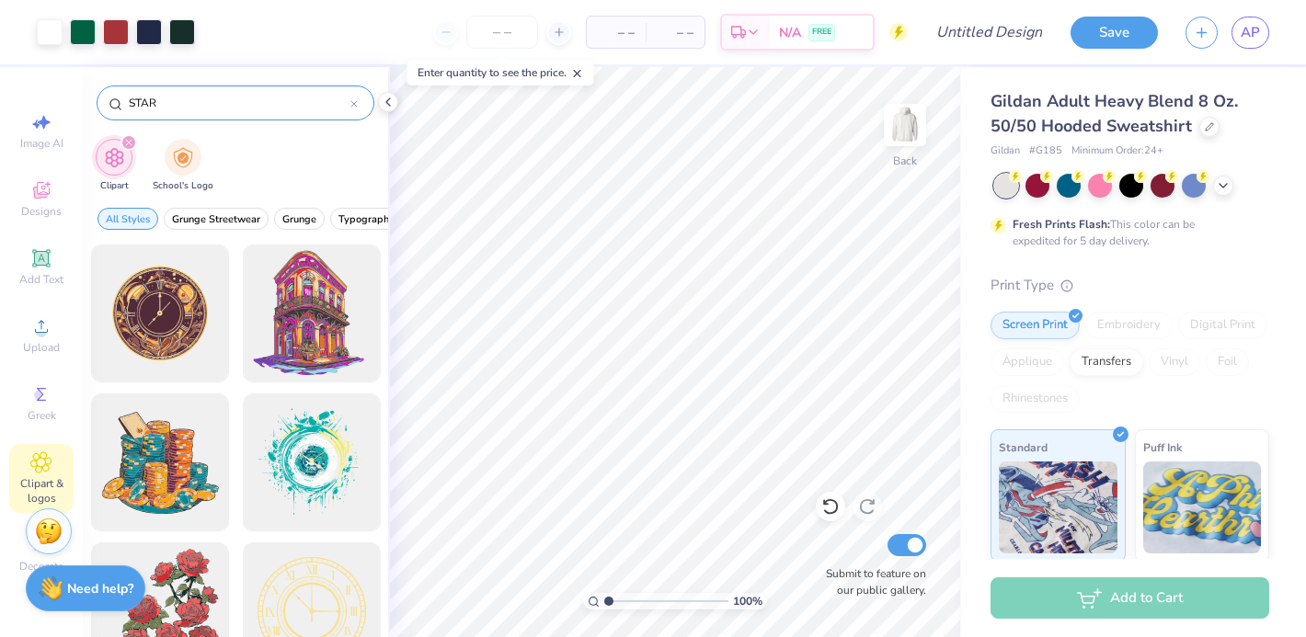
type input "STAR"
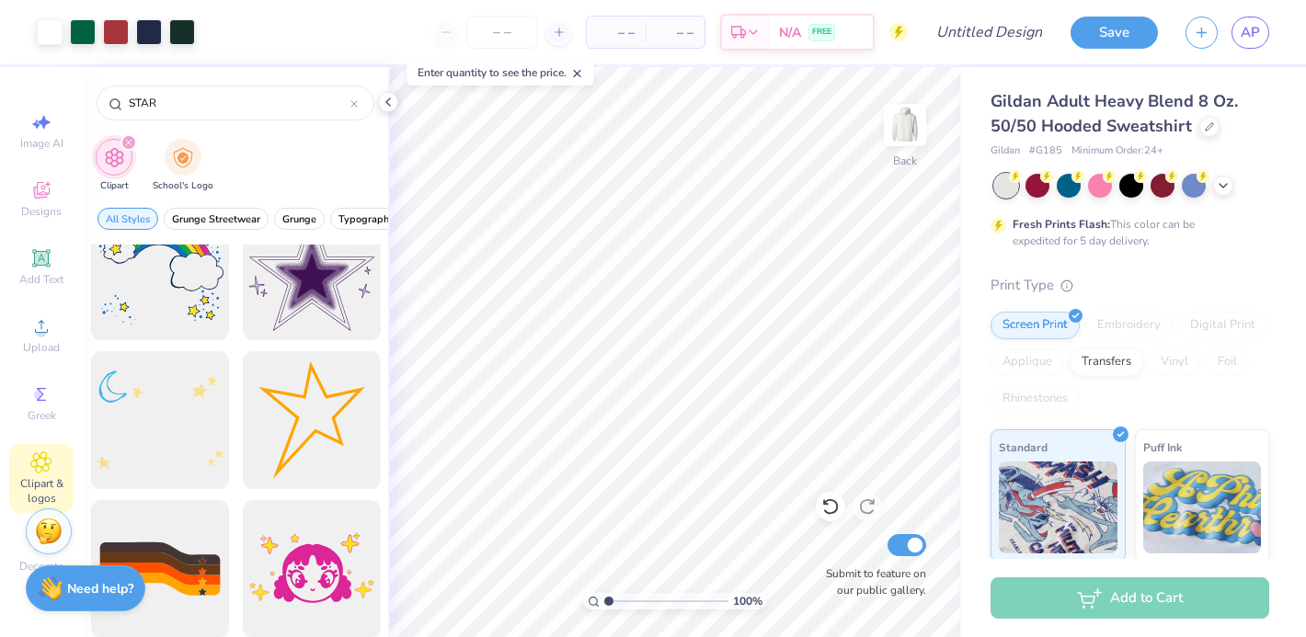
scroll to position [1694, 0]
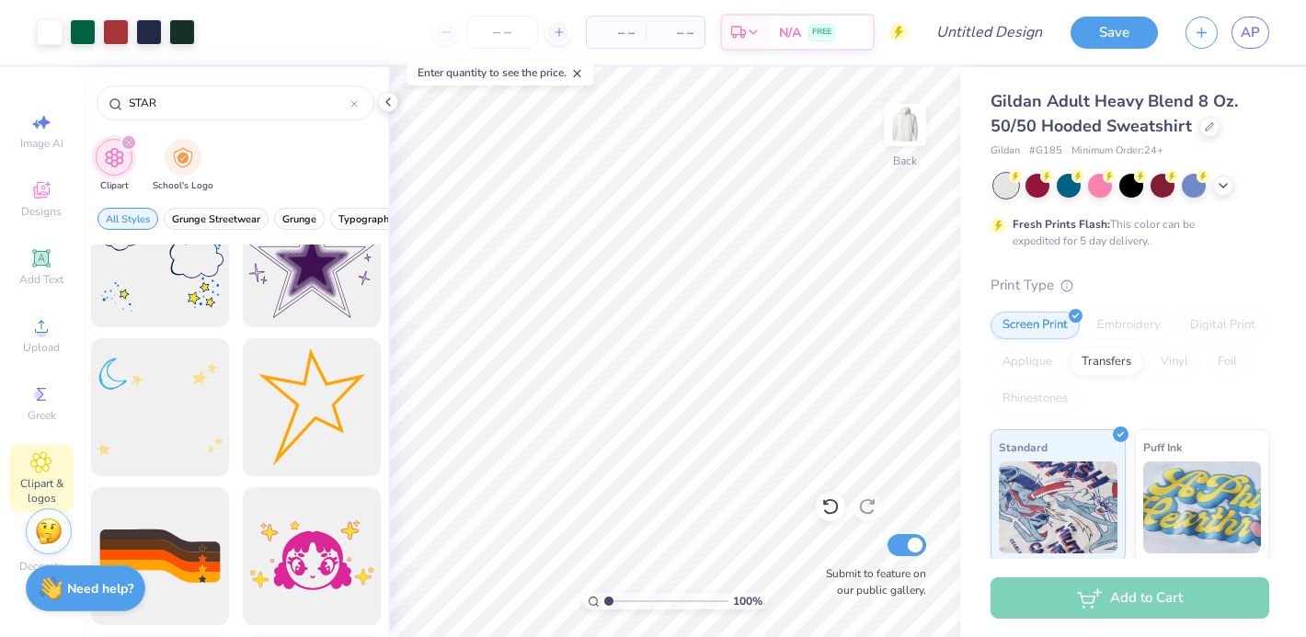
click at [316, 404] on div at bounding box center [312, 407] width 138 height 138
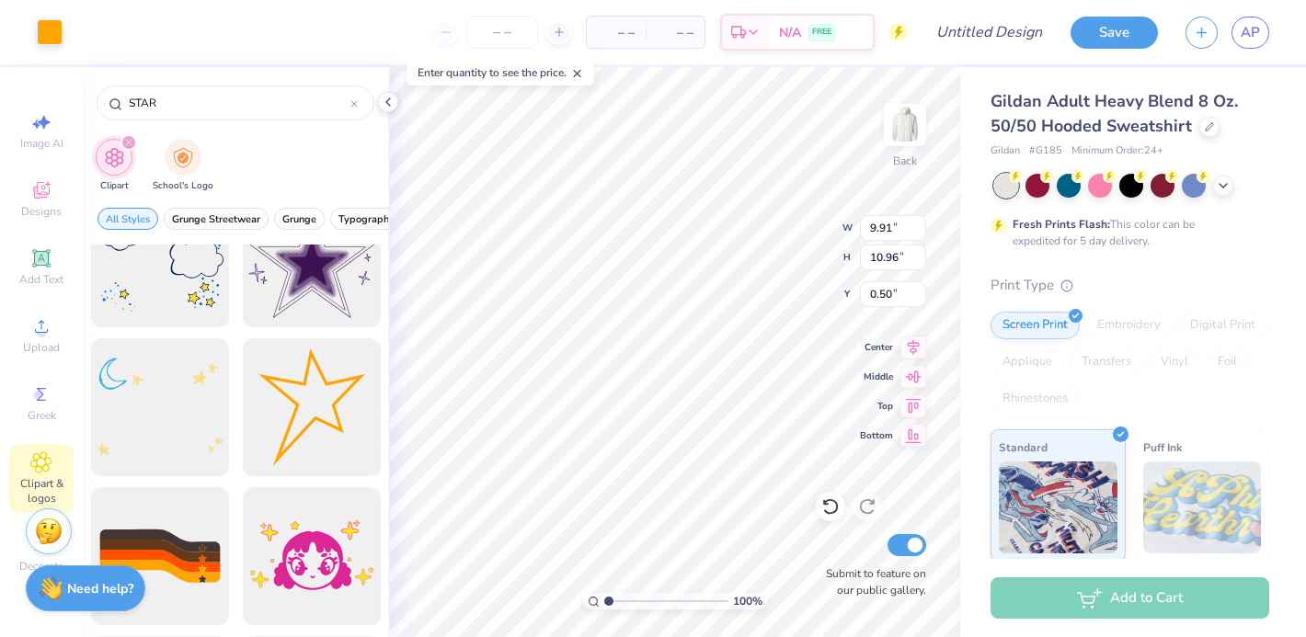
type input "0.50"
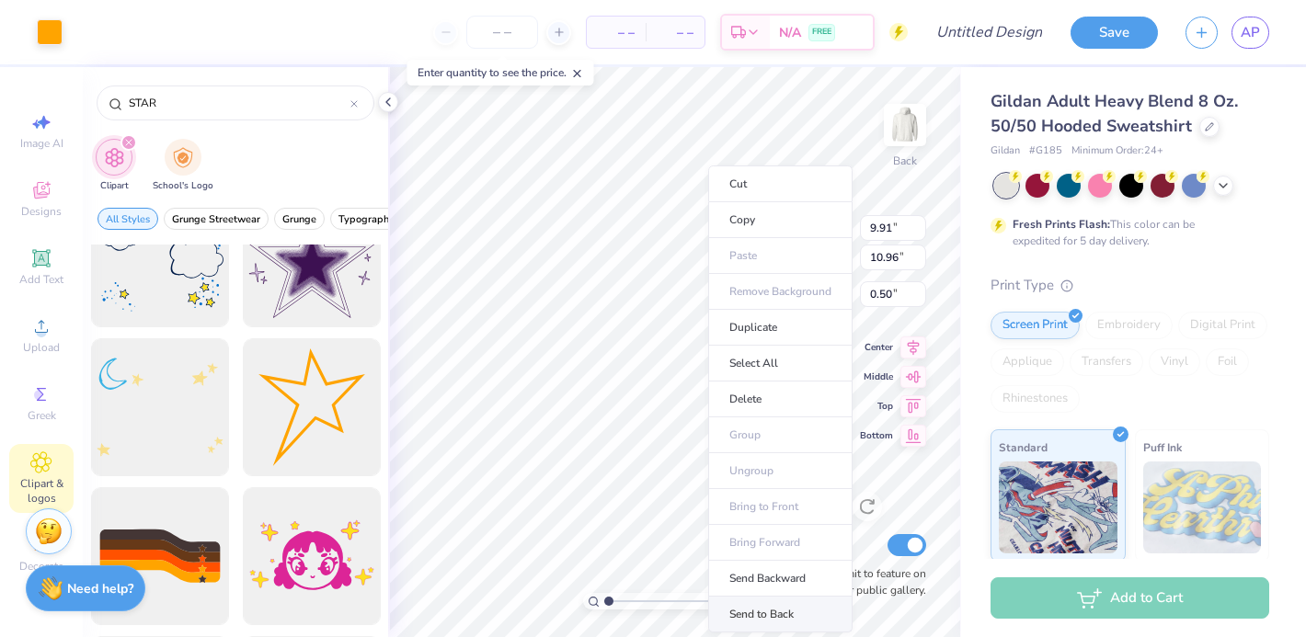
click at [769, 614] on li "Send to Back" at bounding box center [780, 615] width 144 height 36
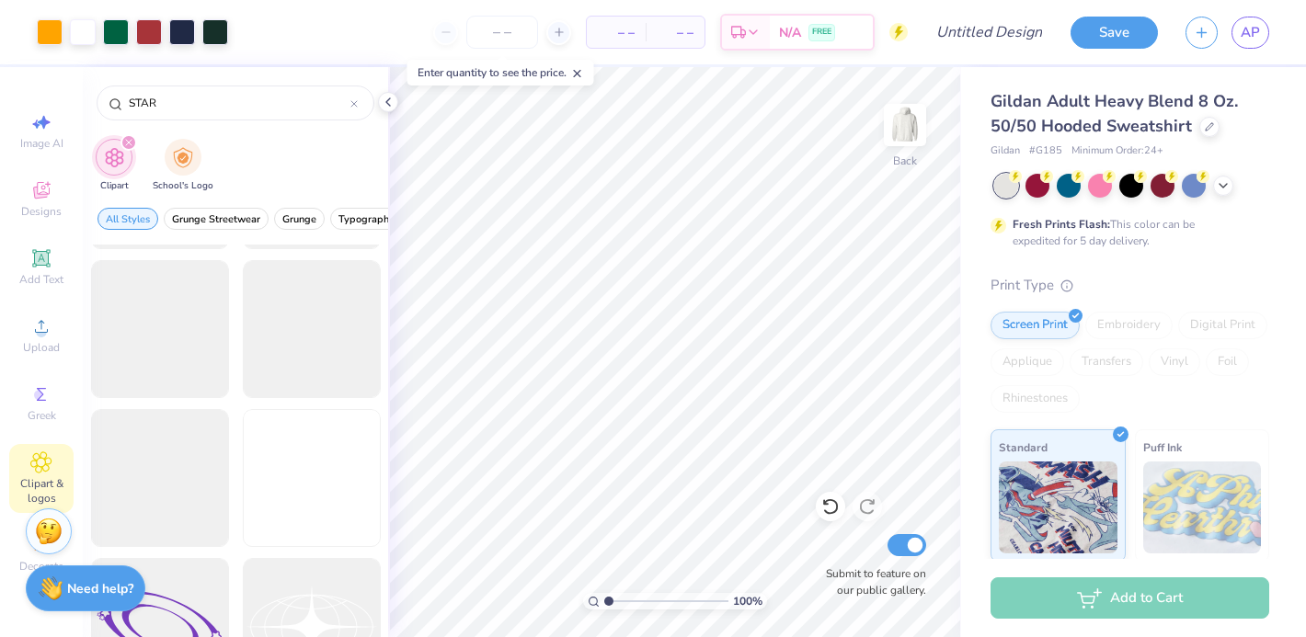
scroll to position [3458, 0]
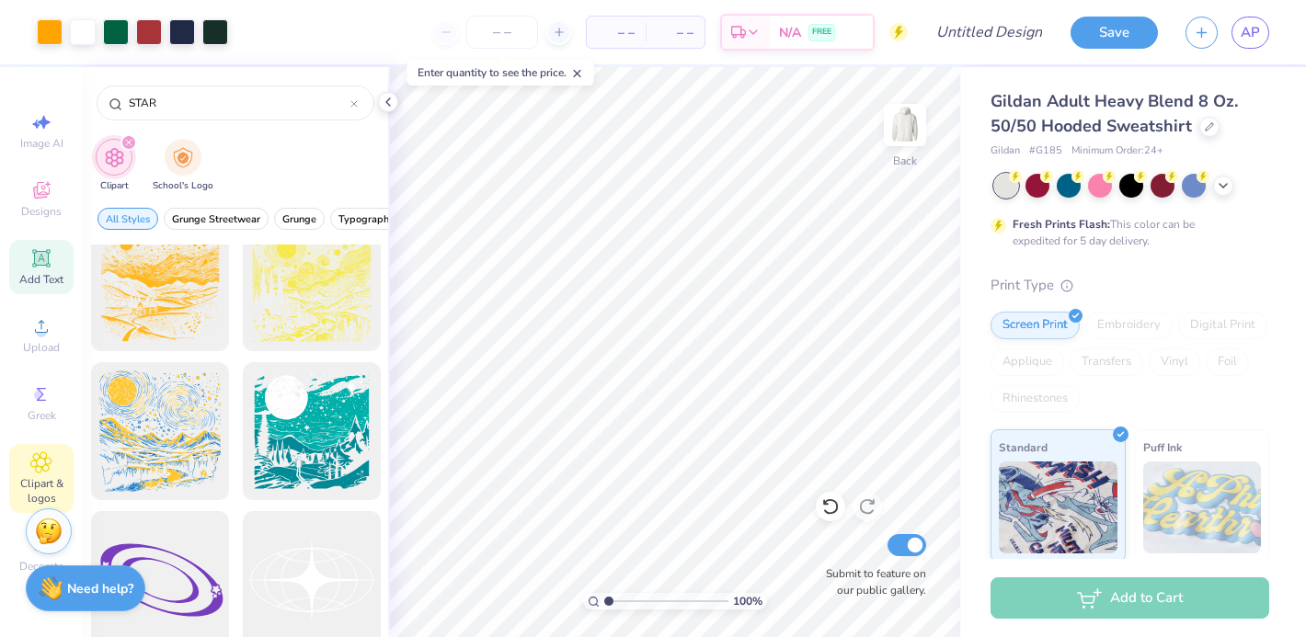
click at [39, 243] on div "Add Text" at bounding box center [41, 267] width 64 height 54
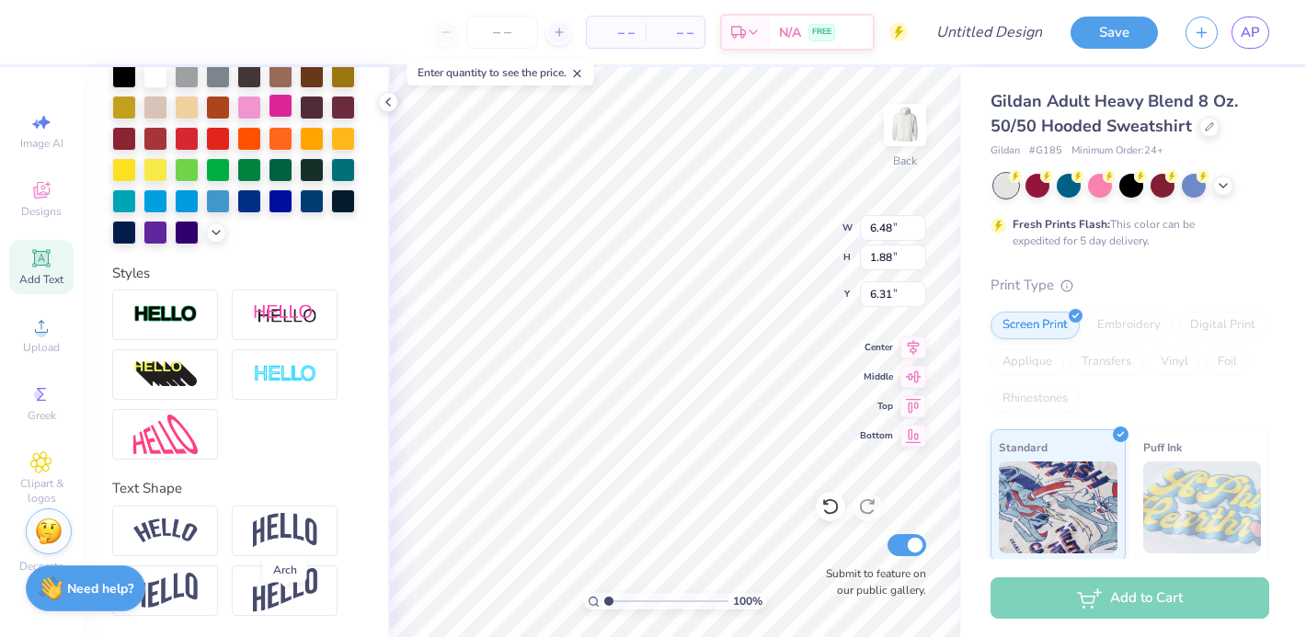
scroll to position [0, 0]
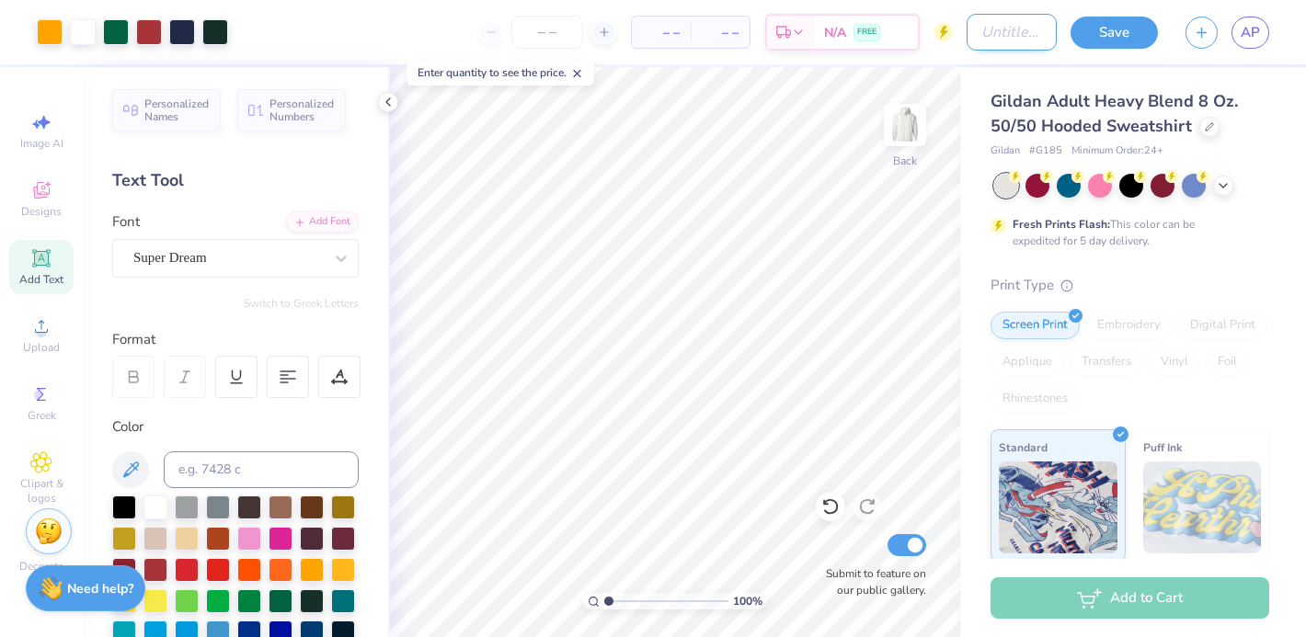
click at [967, 37] on input "Design Title" at bounding box center [1012, 32] width 90 height 37
type input "senior council 1"
click at [1143, 30] on button "Save" at bounding box center [1114, 30] width 87 height 32
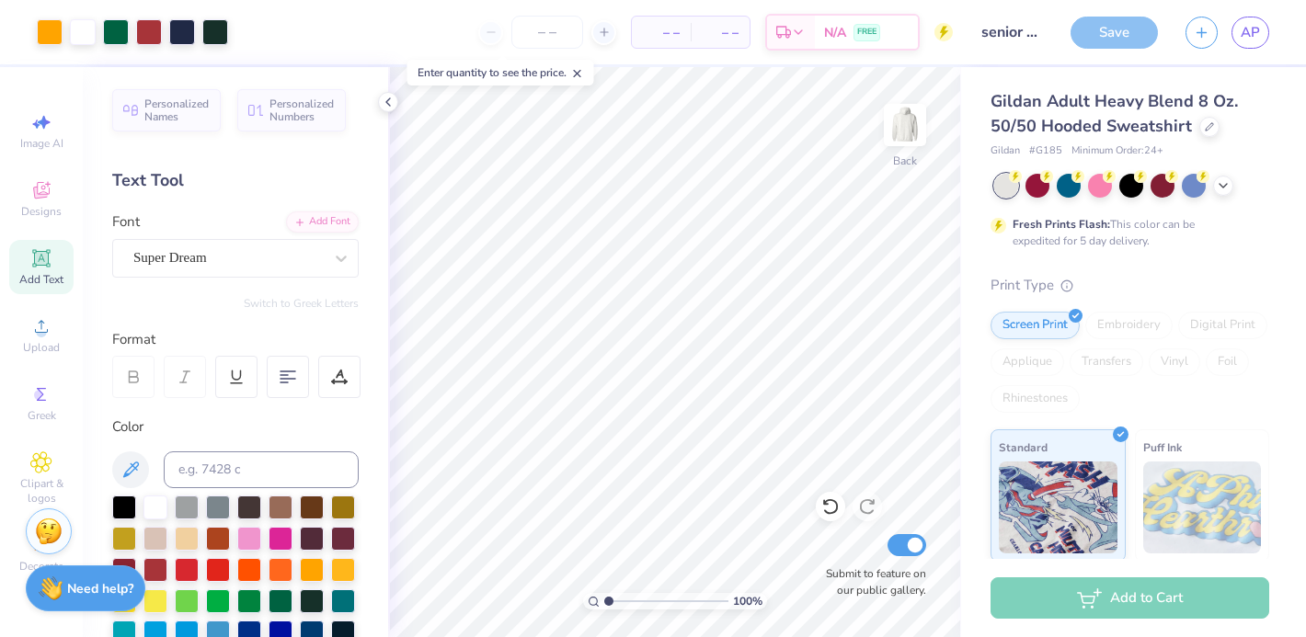
click at [1097, 32] on div "Save" at bounding box center [1114, 33] width 87 height 32
click at [1248, 29] on span "AP" at bounding box center [1250, 32] width 19 height 21
